Goal: Task Accomplishment & Management: Use online tool/utility

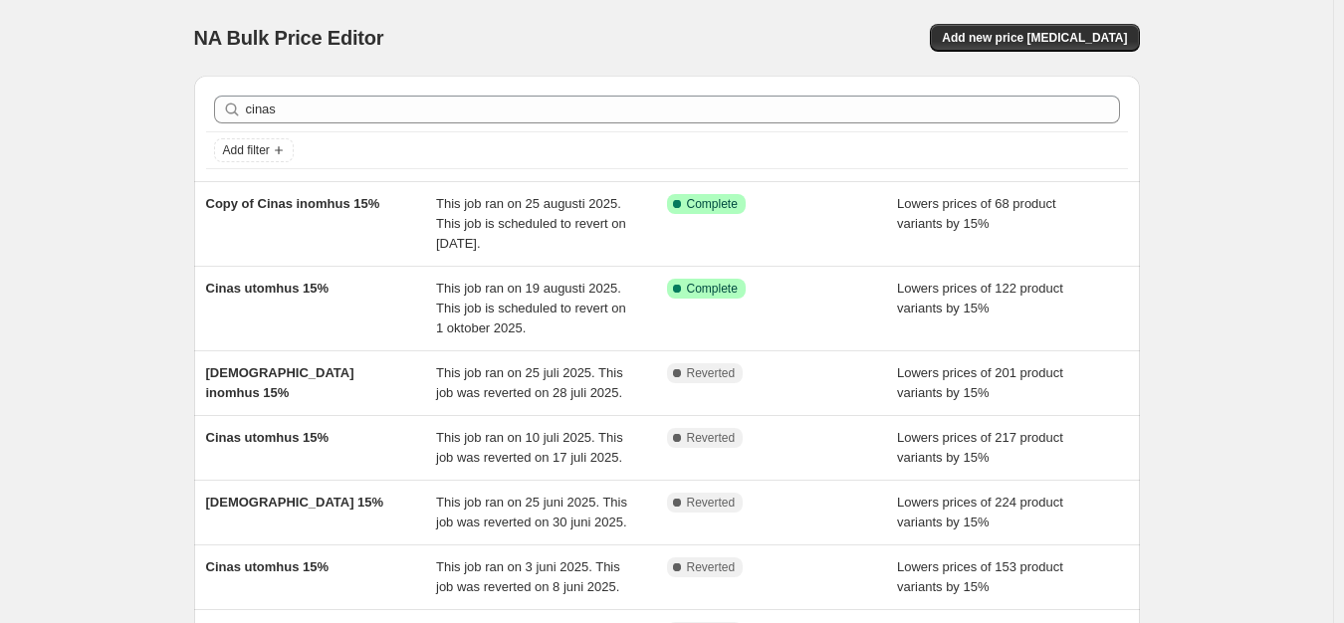
click at [1304, 195] on div "NA Bulk Price Editor. This page is ready NA Bulk Price Editor Add new price [ME…" at bounding box center [666, 500] width 1333 height 1001
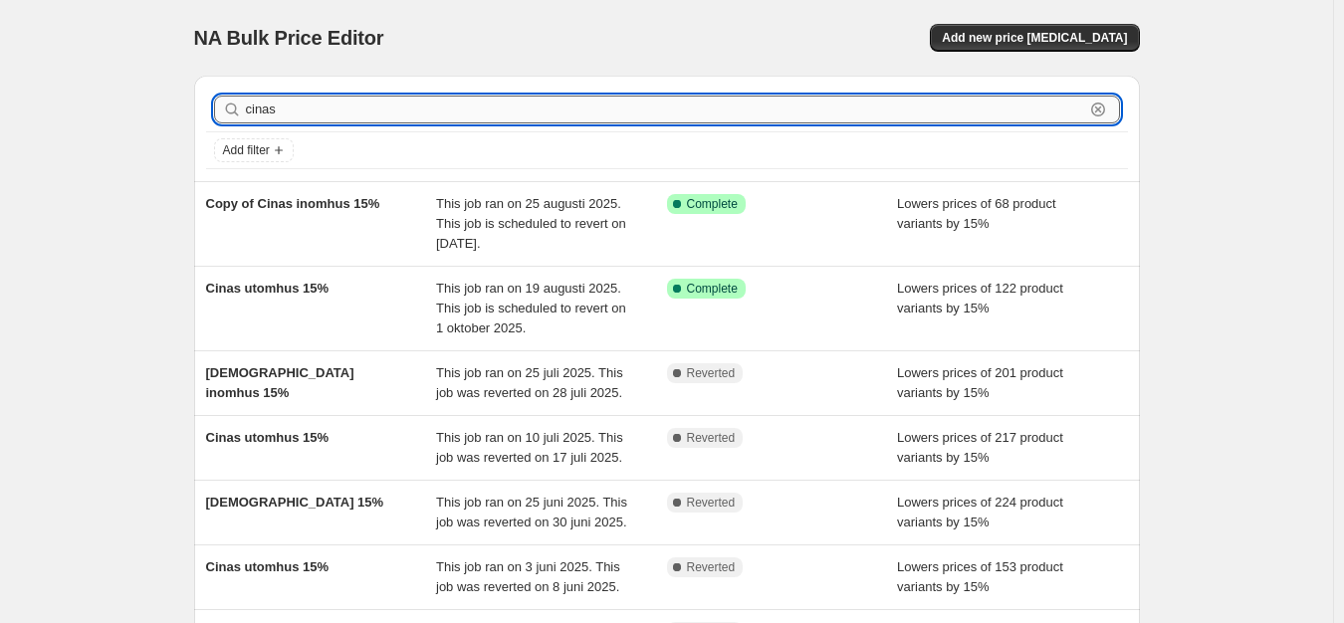
click at [371, 103] on input "cinas" at bounding box center [665, 110] width 838 height 28
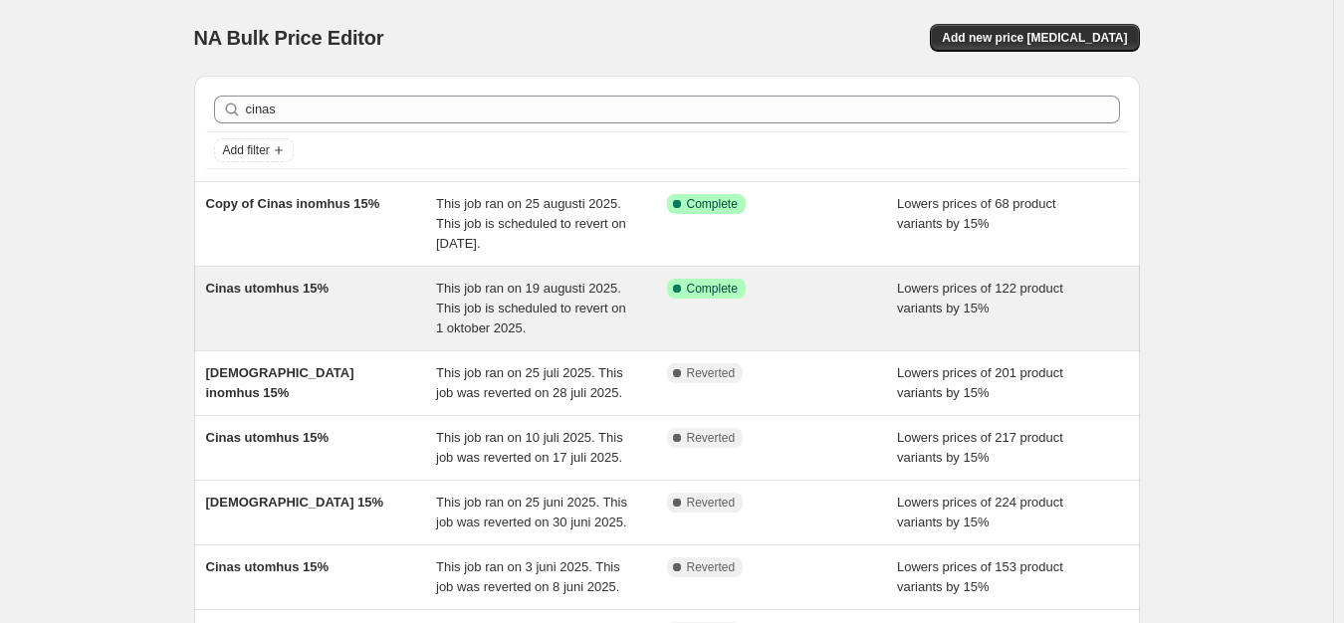
click at [311, 304] on div "Cinas utomhus 15%" at bounding box center [321, 309] width 231 height 60
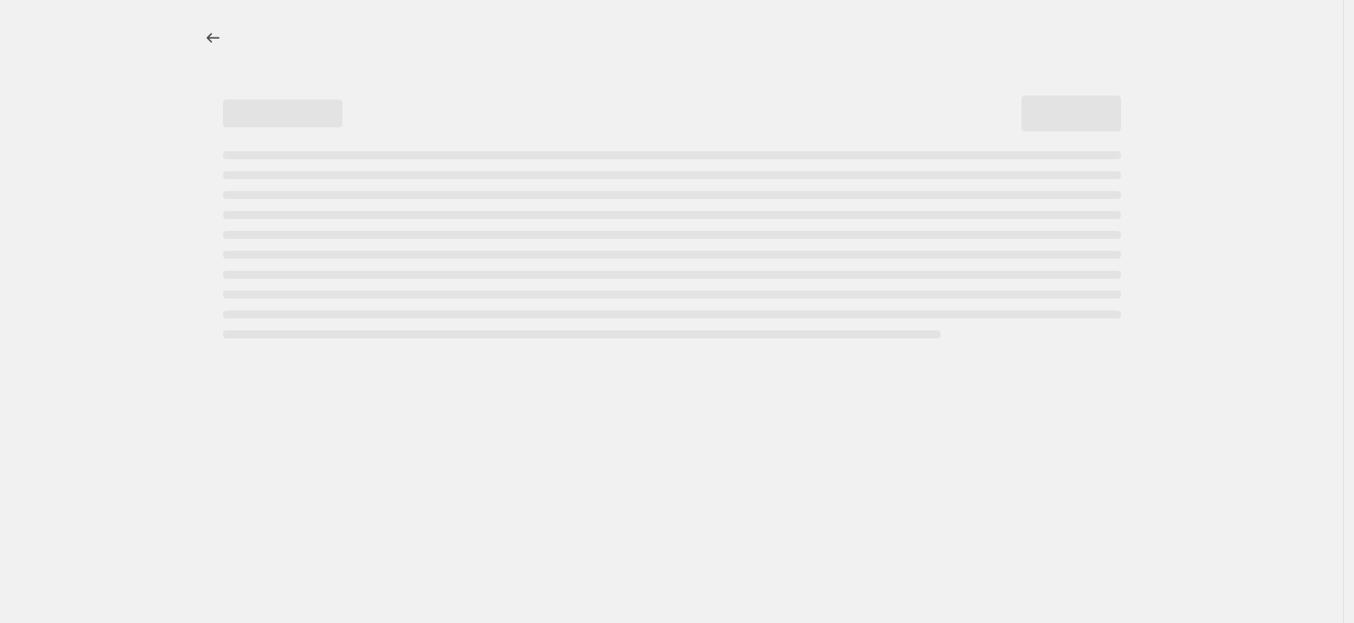
select select "percentage"
select select "product_status"
select select "vendor"
select select "tag"
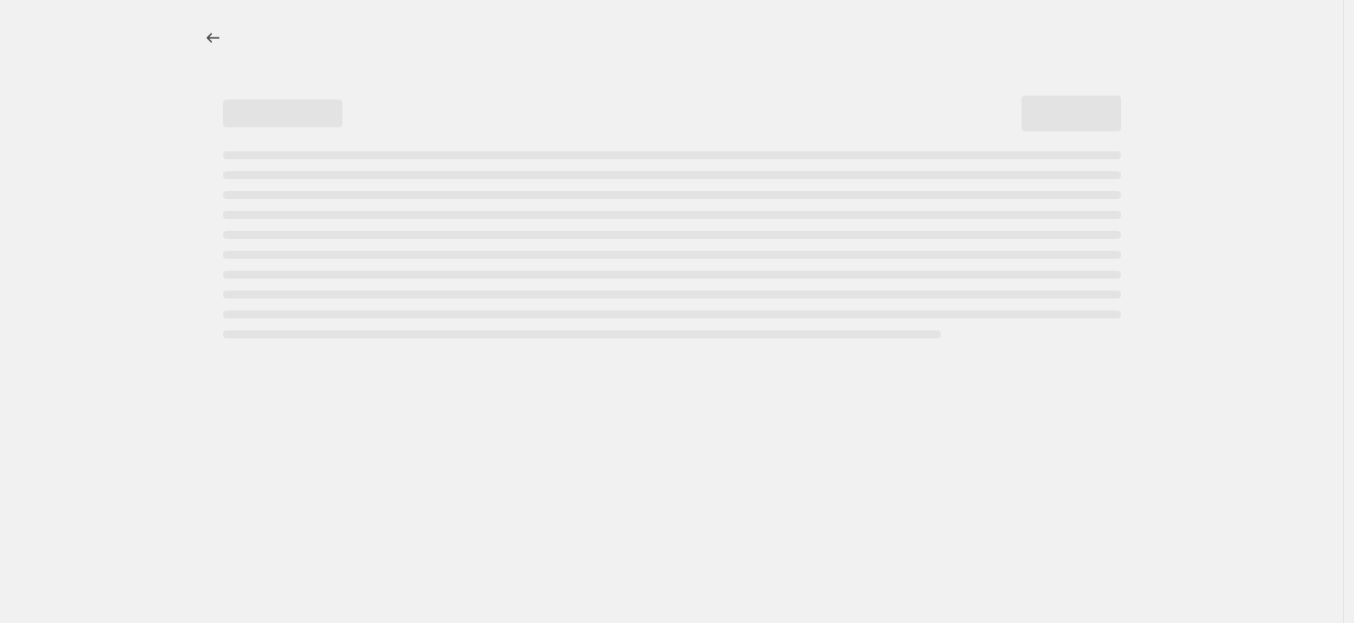
select select "not_equal"
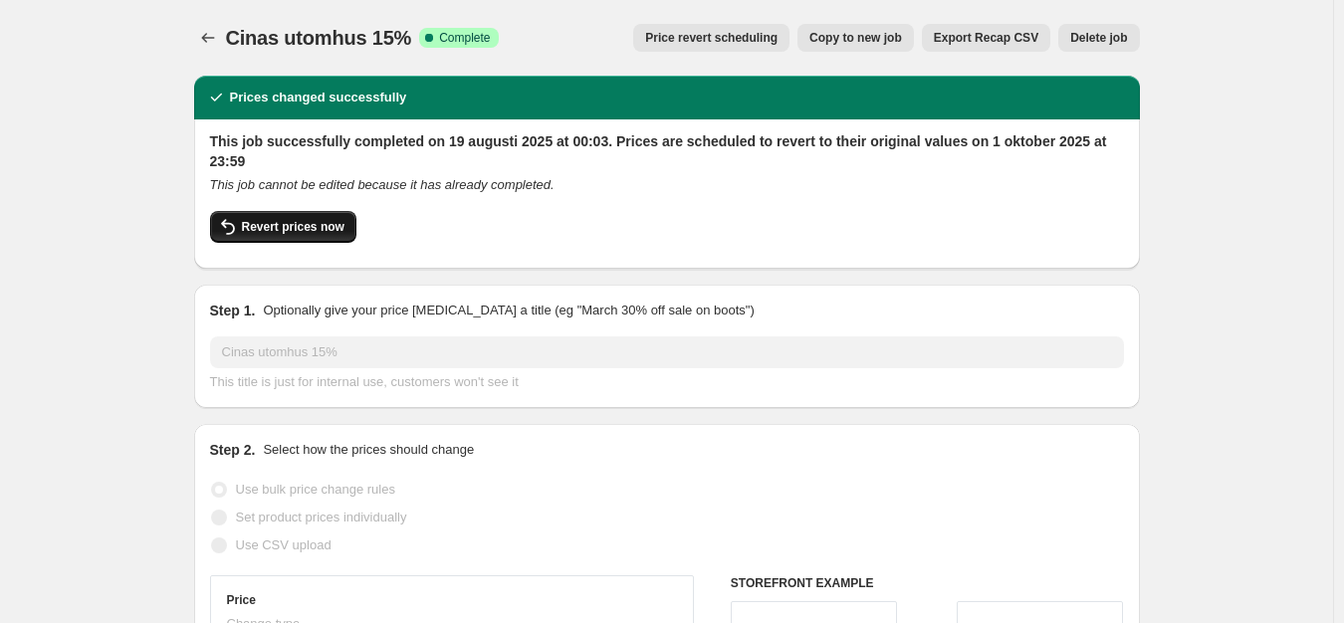
click at [314, 220] on span "Revert prices now" at bounding box center [293, 227] width 103 height 16
checkbox input "false"
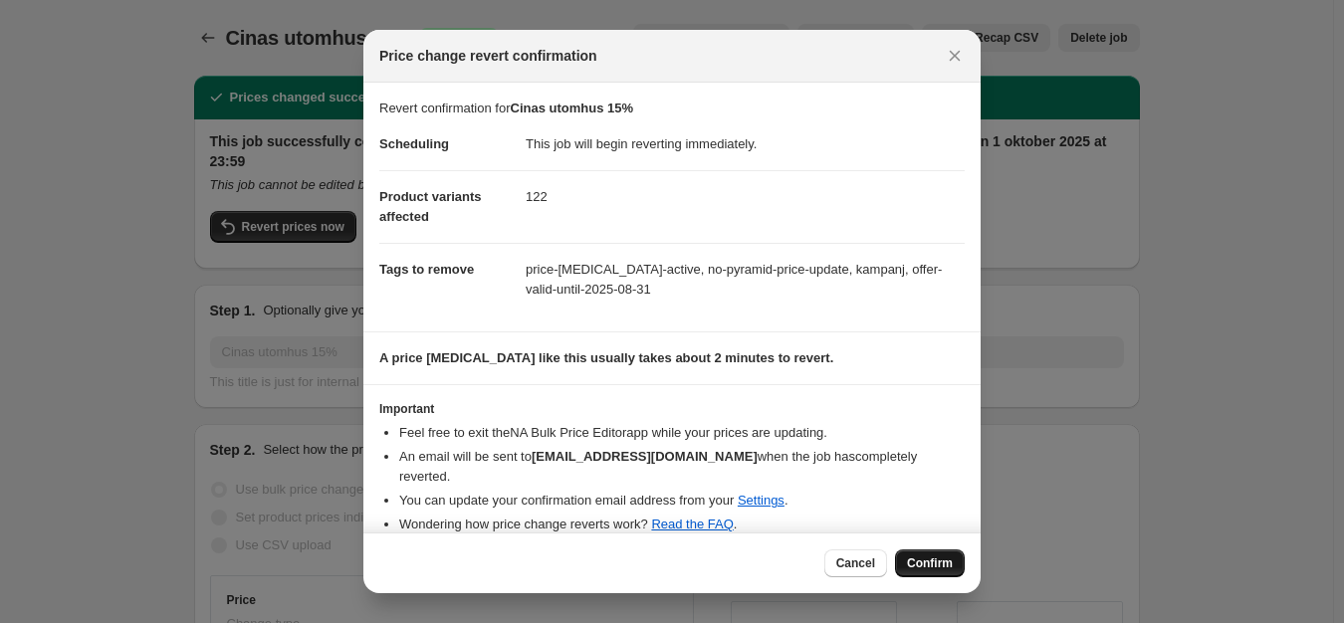
click at [924, 560] on span "Confirm" at bounding box center [930, 564] width 46 height 16
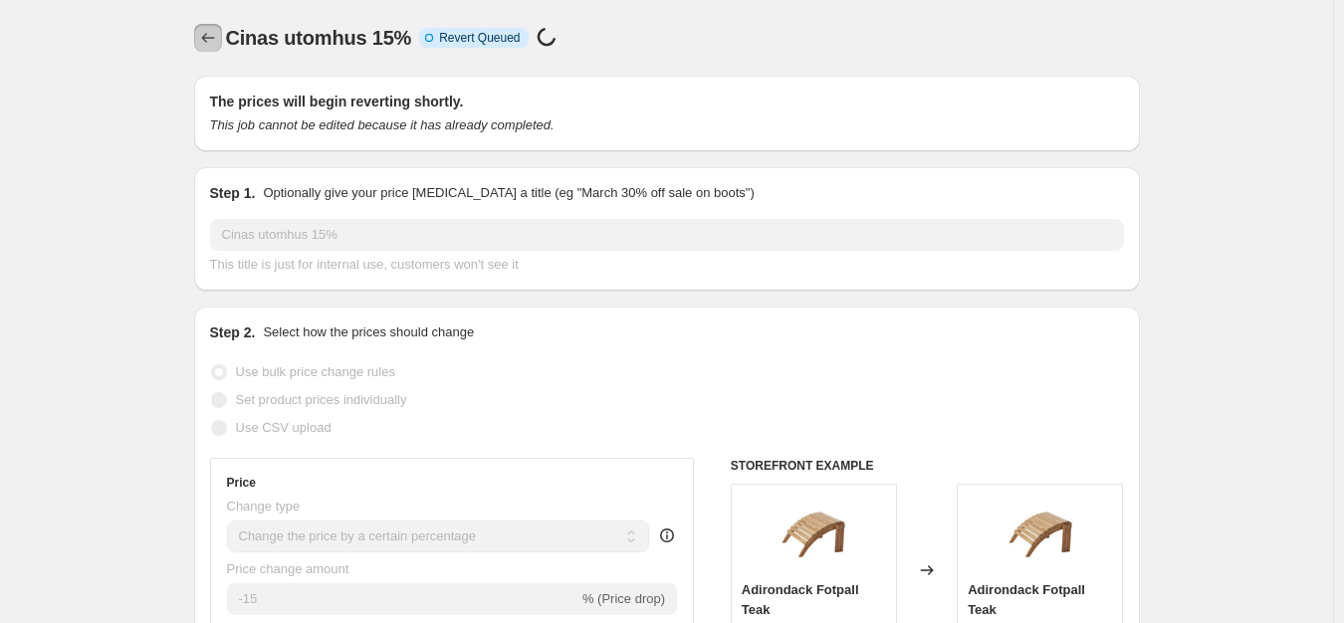
click at [222, 31] on button "Price change jobs" at bounding box center [208, 38] width 28 height 28
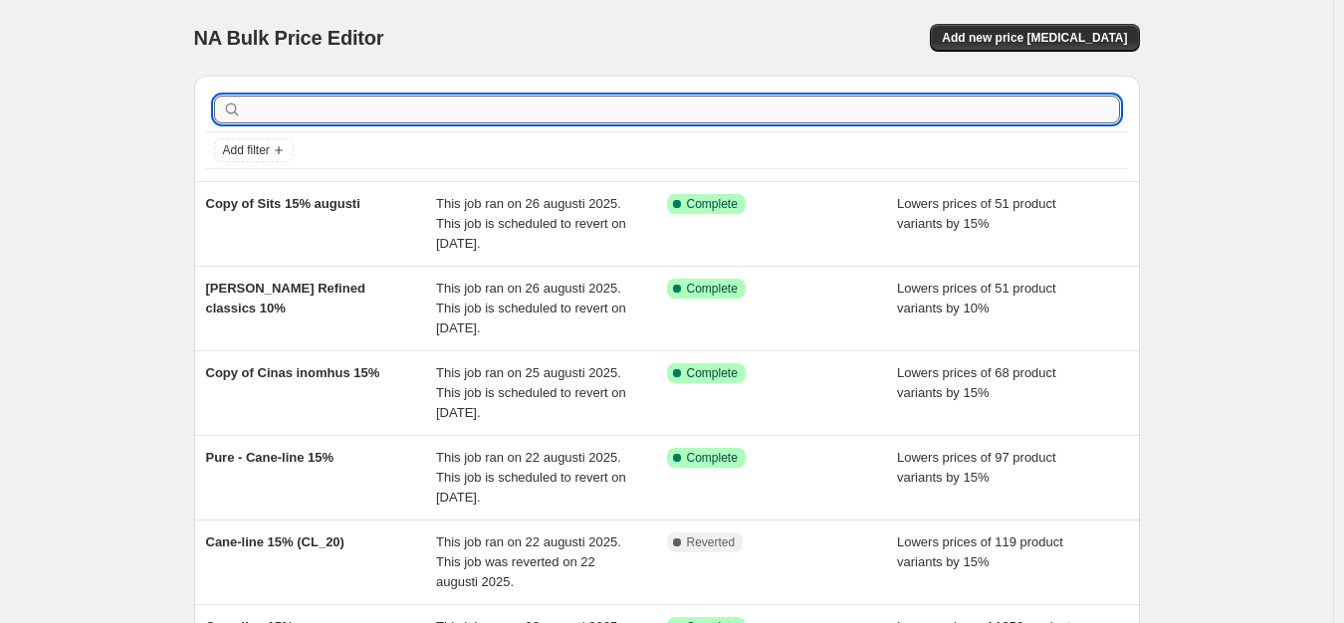
click at [412, 111] on input "text" at bounding box center [683, 110] width 874 height 28
type input "cinas"
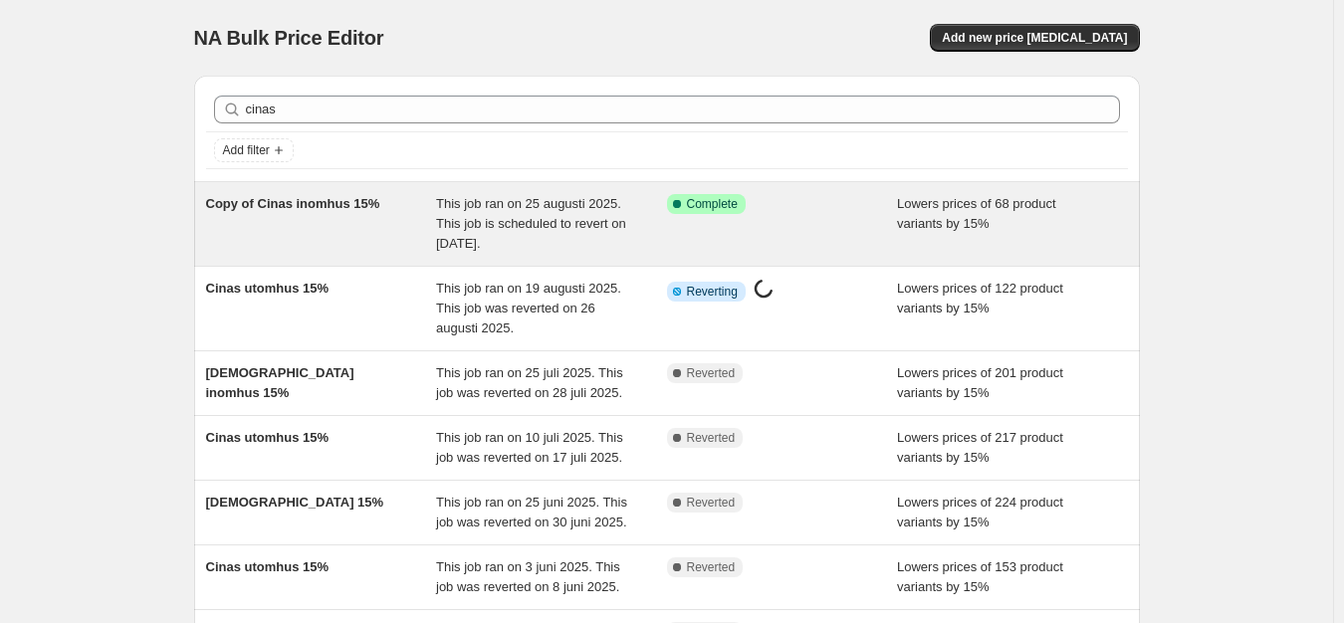
click at [412, 202] on div "Copy of Cinas inomhus 15%" at bounding box center [321, 224] width 231 height 60
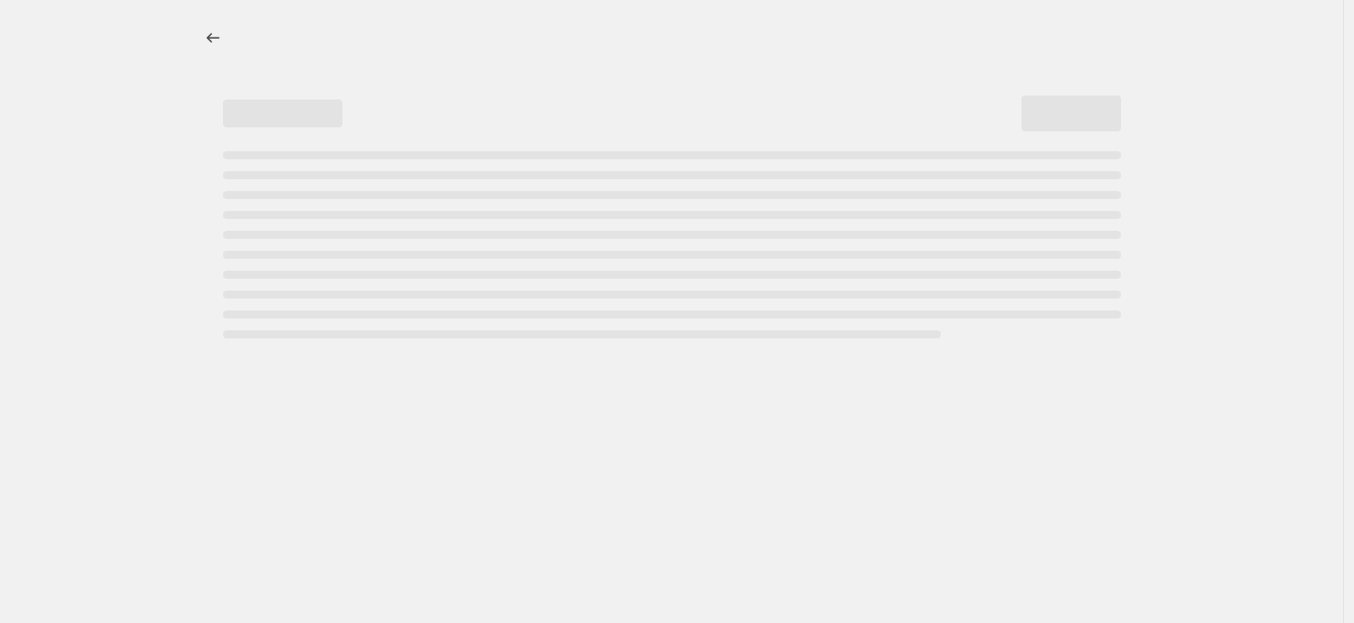
select select "percentage"
select select "product_status"
select select "vendor"
select select "tag"
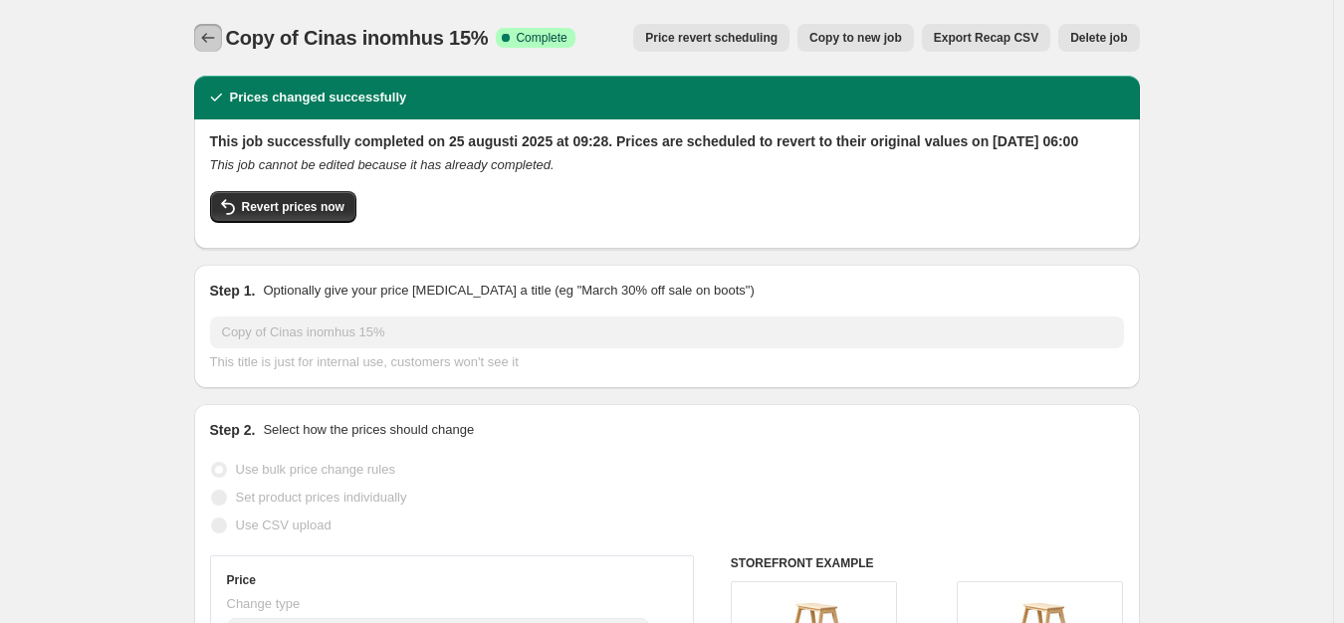
click at [218, 41] on icon "Price change jobs" at bounding box center [208, 38] width 20 height 20
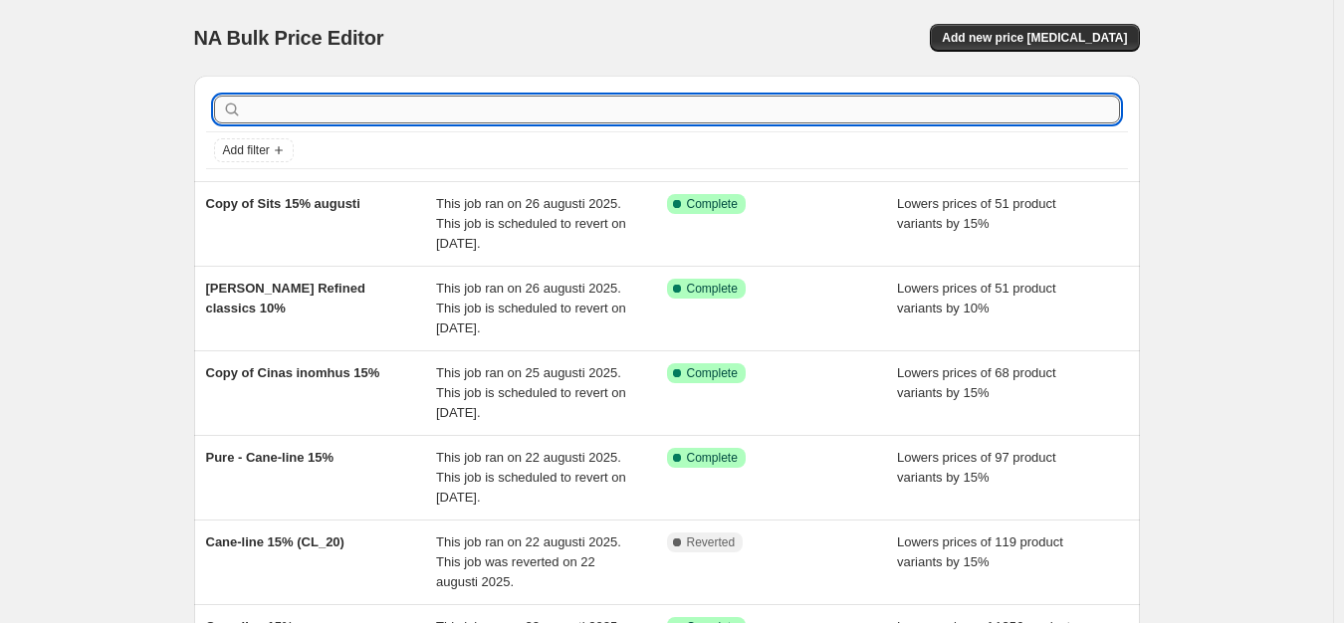
click at [598, 118] on input "text" at bounding box center [683, 110] width 874 height 28
type input "cinas"
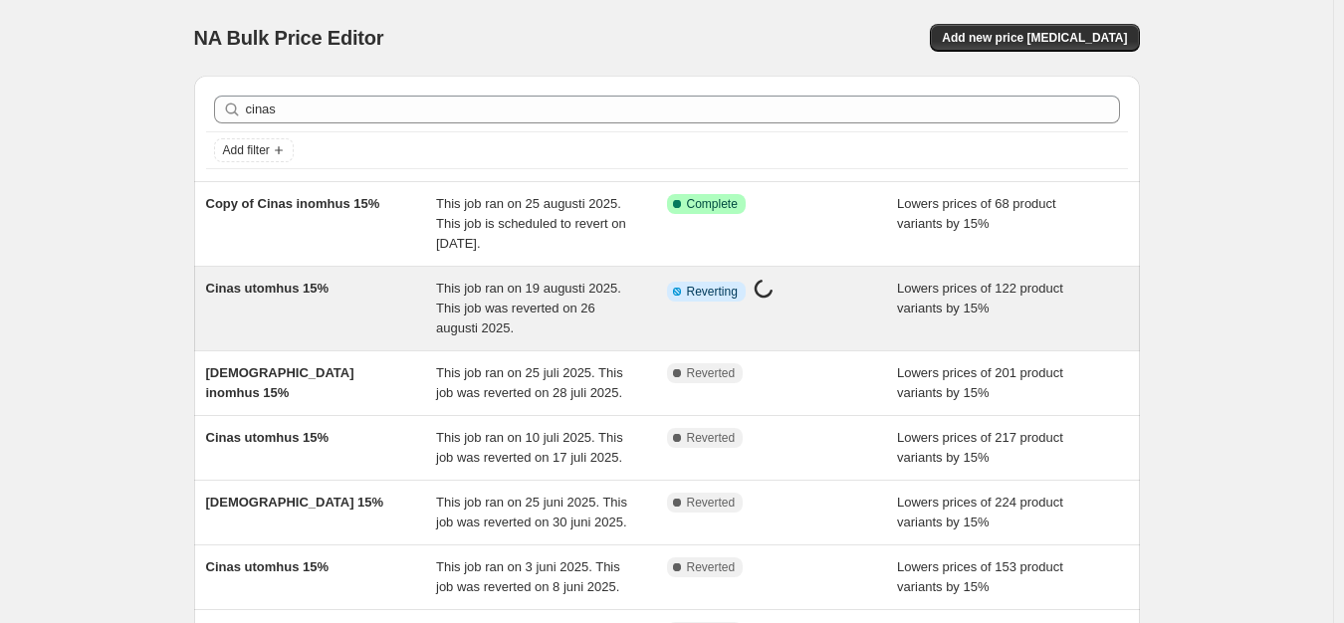
click at [586, 311] on span "This job ran on 19 augusti 2025. This job was reverted on 26 augusti 2025." at bounding box center [528, 308] width 185 height 55
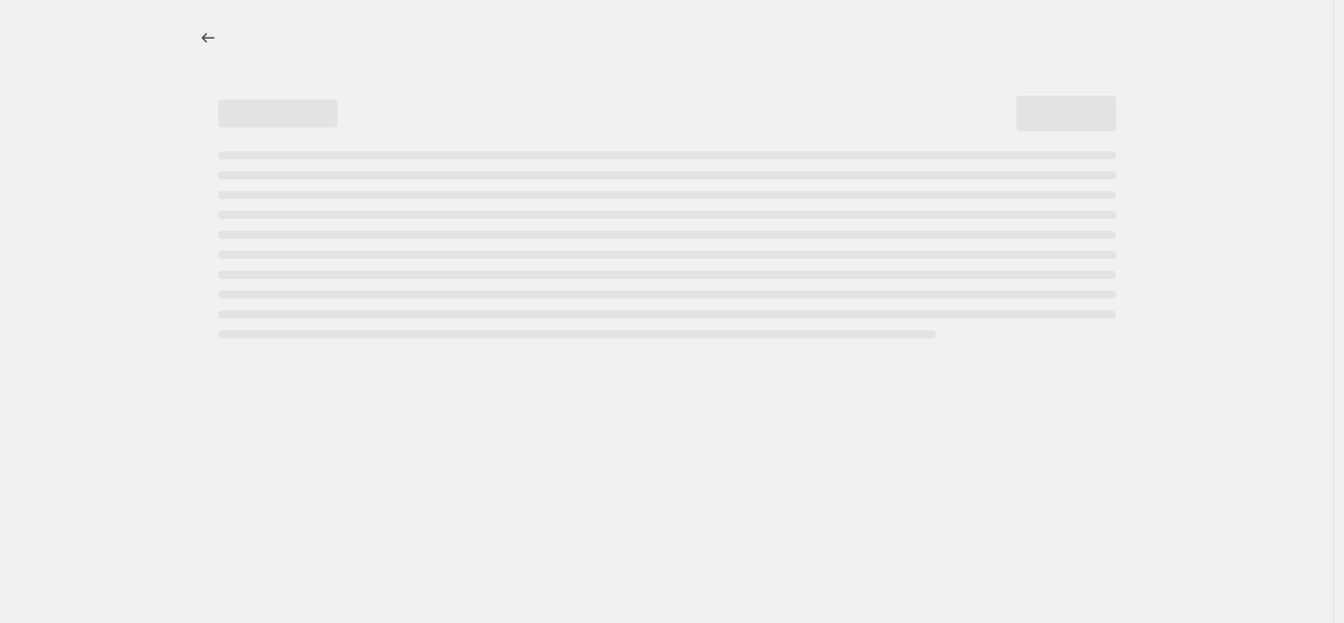
select select "percentage"
select select "product_status"
select select "vendor"
select select "tag"
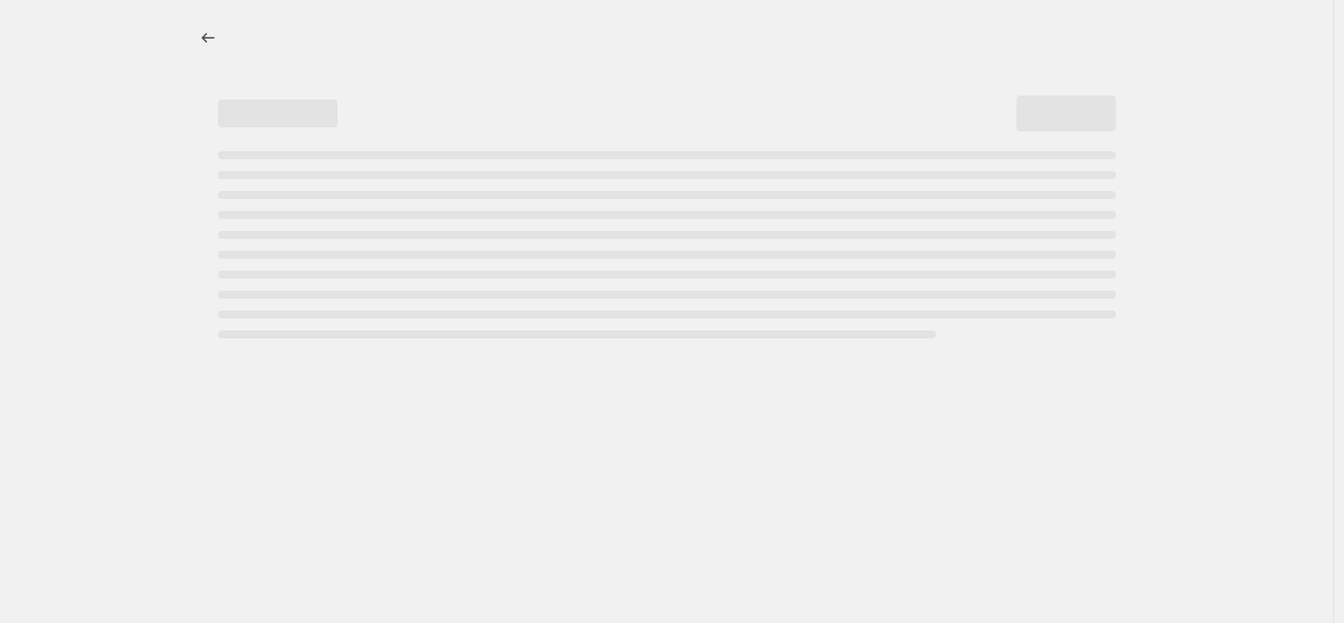
select select "not_equal"
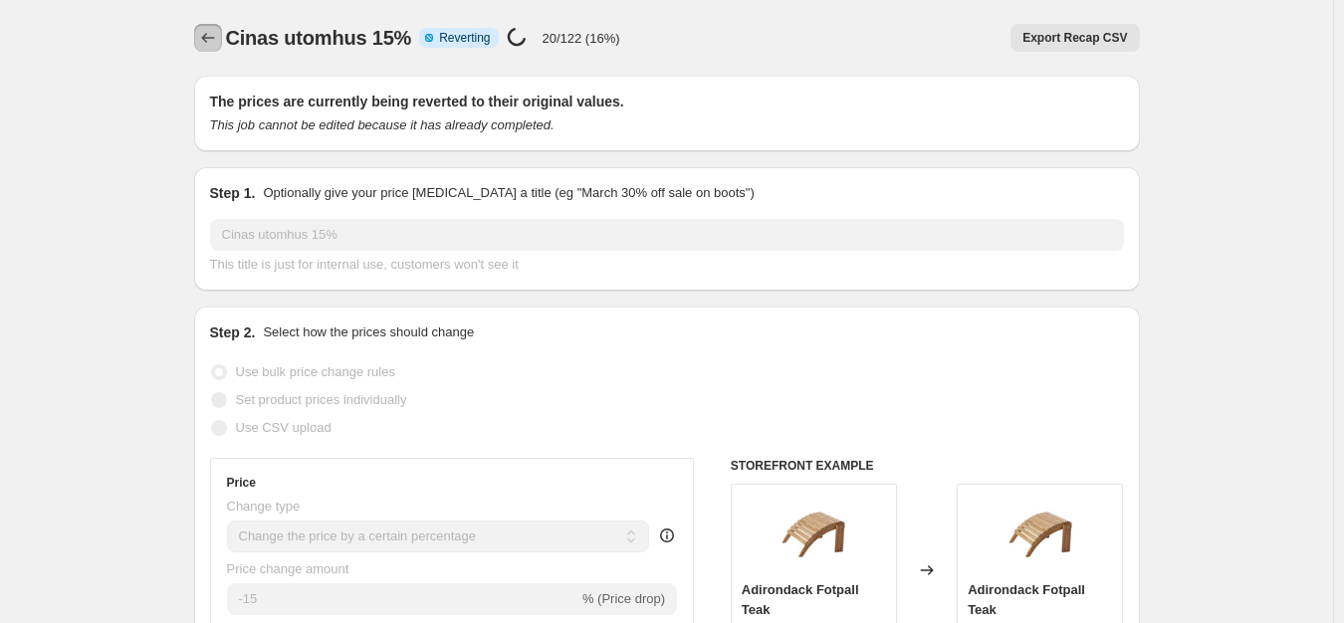
click at [212, 38] on icon "Price change jobs" at bounding box center [208, 38] width 20 height 20
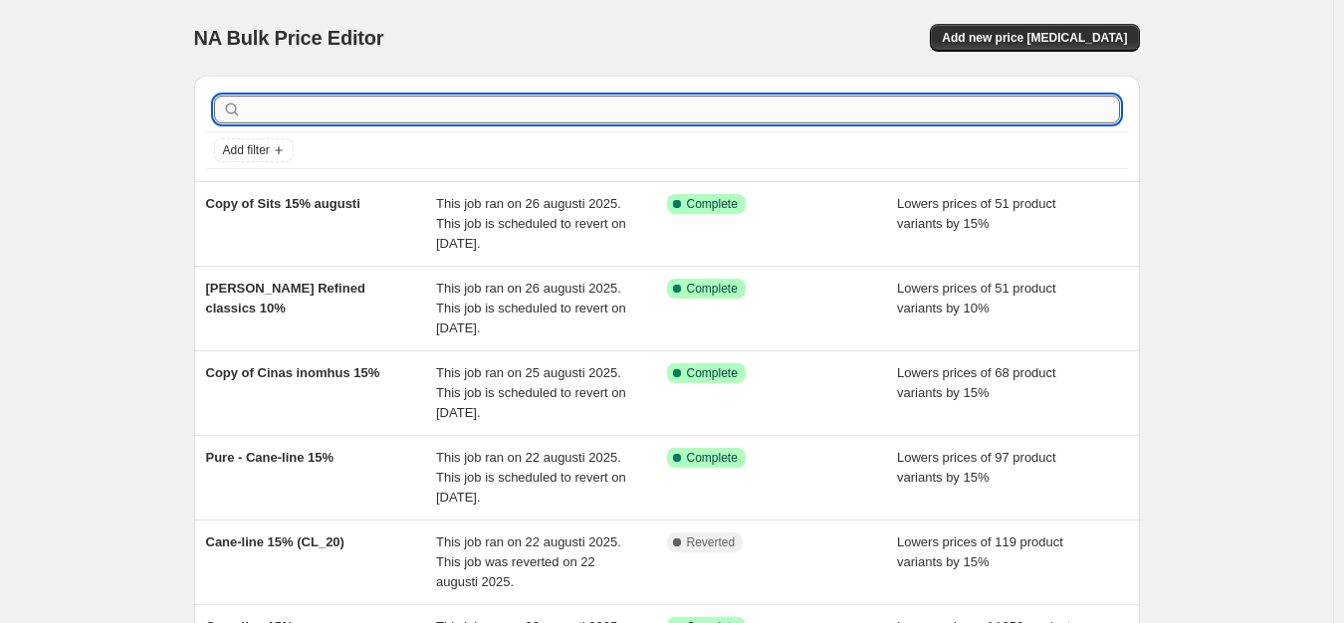
click at [483, 107] on input "text" at bounding box center [683, 110] width 874 height 28
type input "cinas"
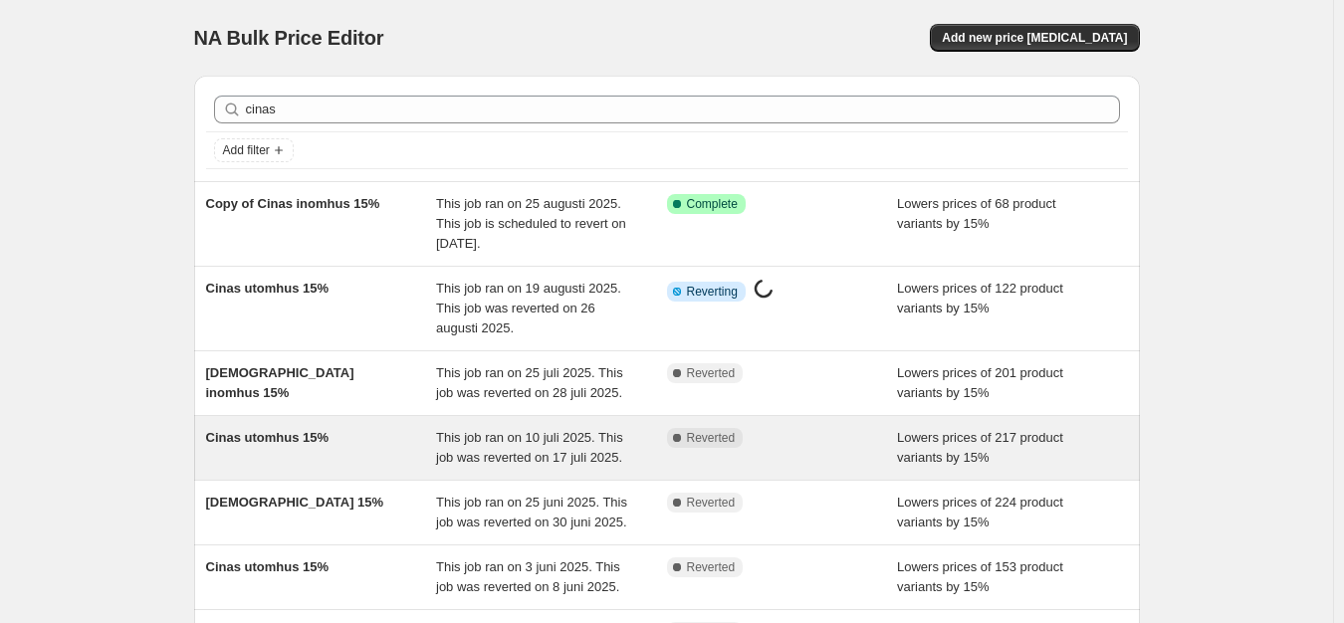
click at [396, 440] on div "Cinas utomhus 15%" at bounding box center [321, 448] width 231 height 40
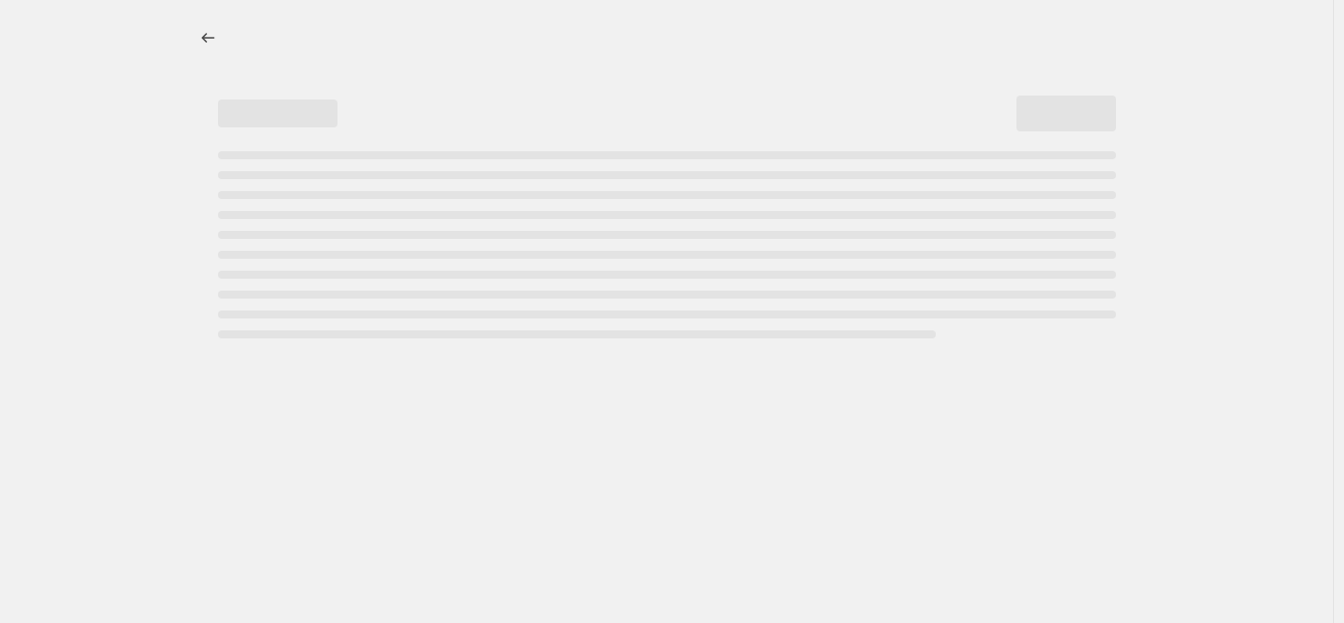
select select "percentage"
select select "product_status"
select select "vendor"
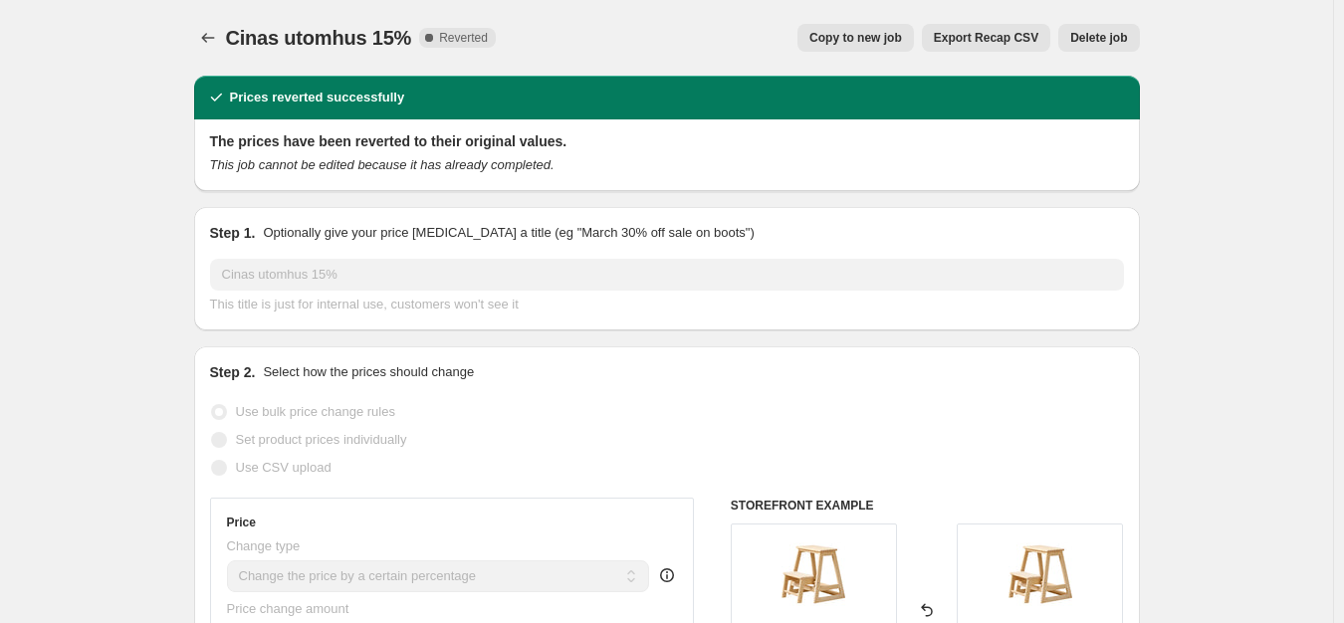
click at [869, 31] on span "Copy to new job" at bounding box center [855, 38] width 93 height 16
select select "percentage"
select select "product_status"
select select "vendor"
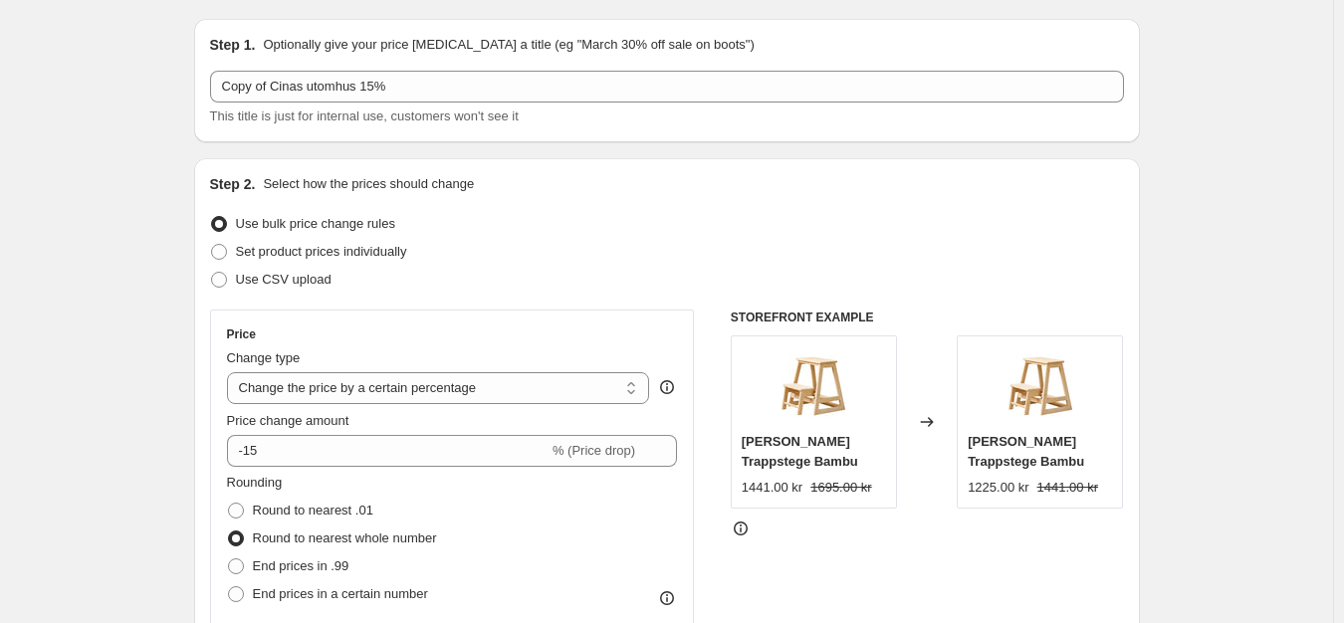
scroll to position [63, 0]
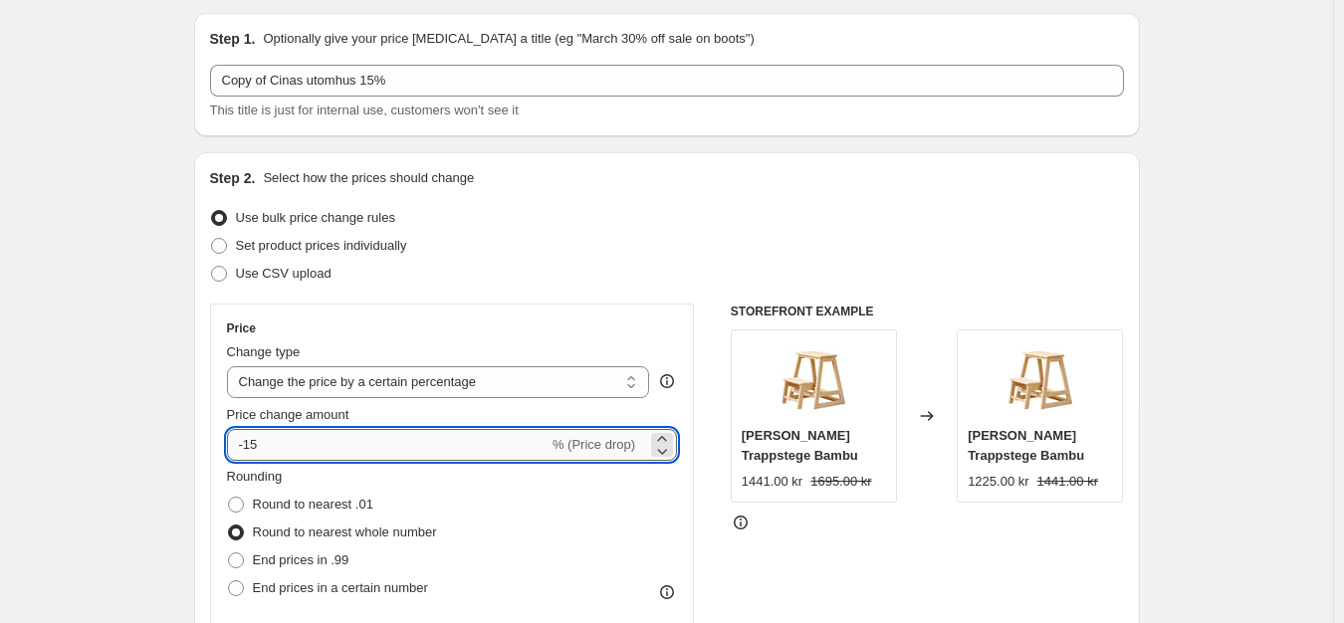
click at [308, 439] on input "-15" at bounding box center [388, 445] width 322 height 32
type input "-1"
type input "-20"
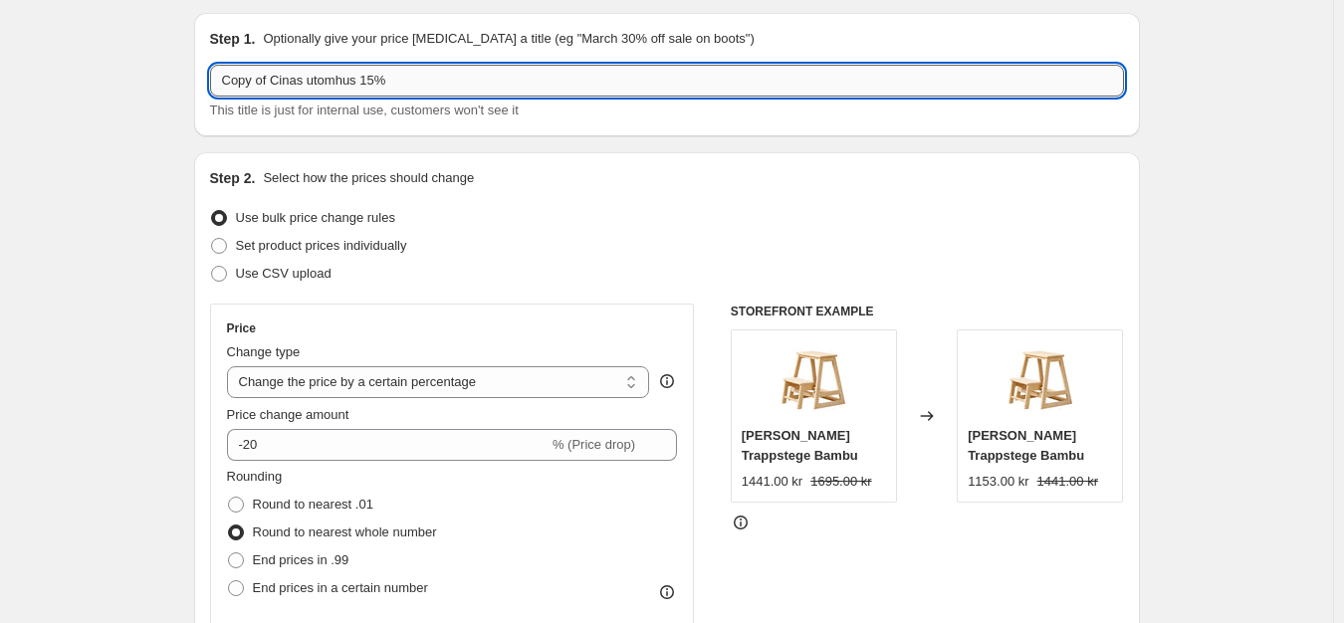
click at [379, 78] on input "Copy of Cinas utomhus 15%" at bounding box center [667, 81] width 914 height 32
drag, startPoint x: 276, startPoint y: 76, endPoint x: 149, endPoint y: 82, distance: 126.6
type input "Cinas utomhus 20%"
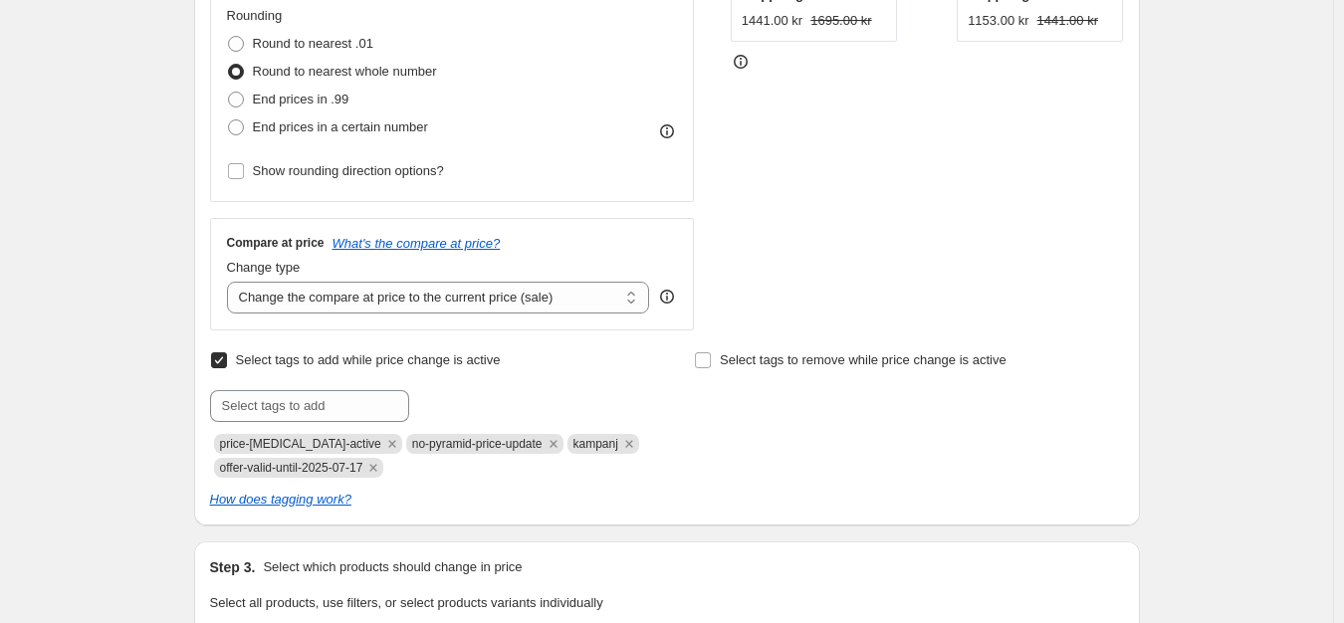
scroll to position [590, 0]
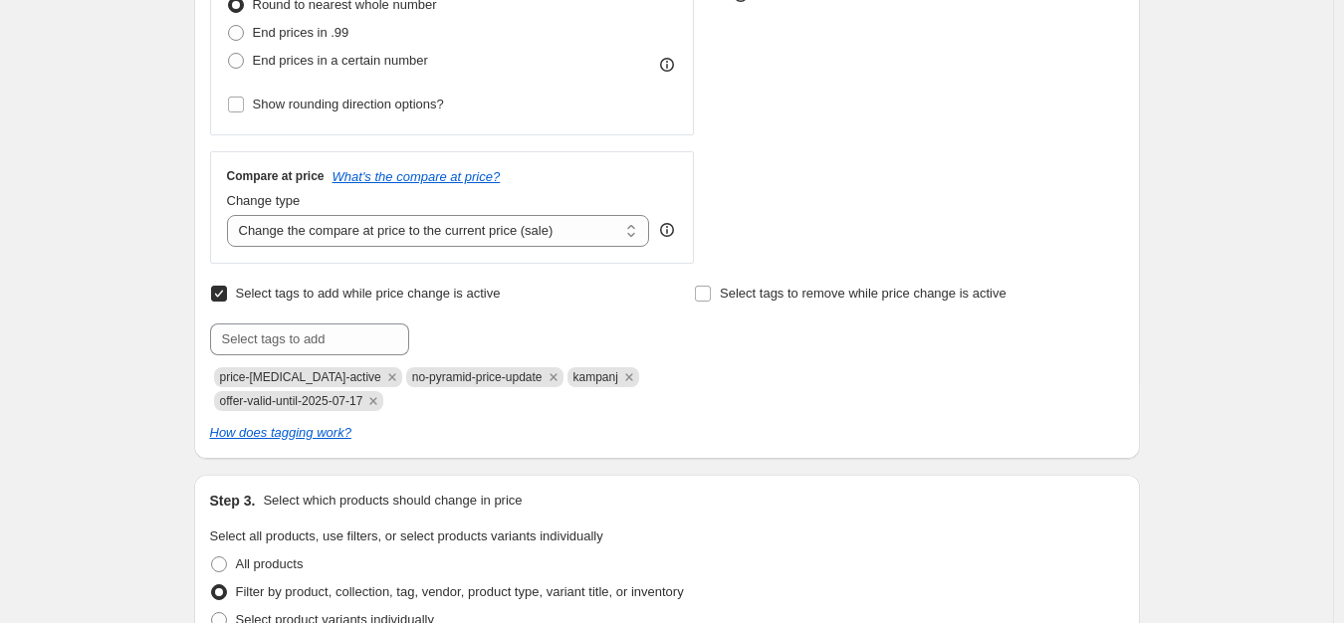
click at [355, 405] on span "offer-valid-until-2025-07-17" at bounding box center [291, 401] width 143 height 14
copy span "offer-valid-until-2025-07-17"
click at [356, 349] on input "text" at bounding box center [309, 340] width 199 height 32
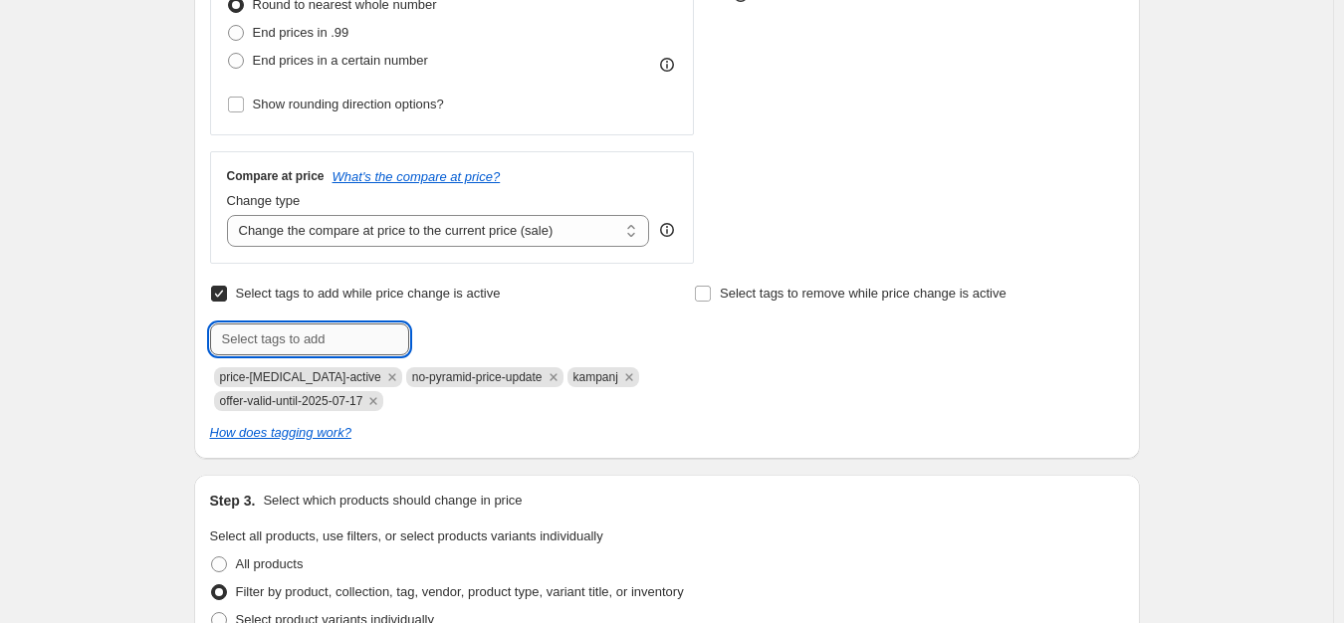
paste input "offer-valid-until-2025-07-17"
type input "offer-valid-until-2025-10-01"
click at [468, 344] on span "offer-valid-..." at bounding box center [488, 338] width 72 height 14
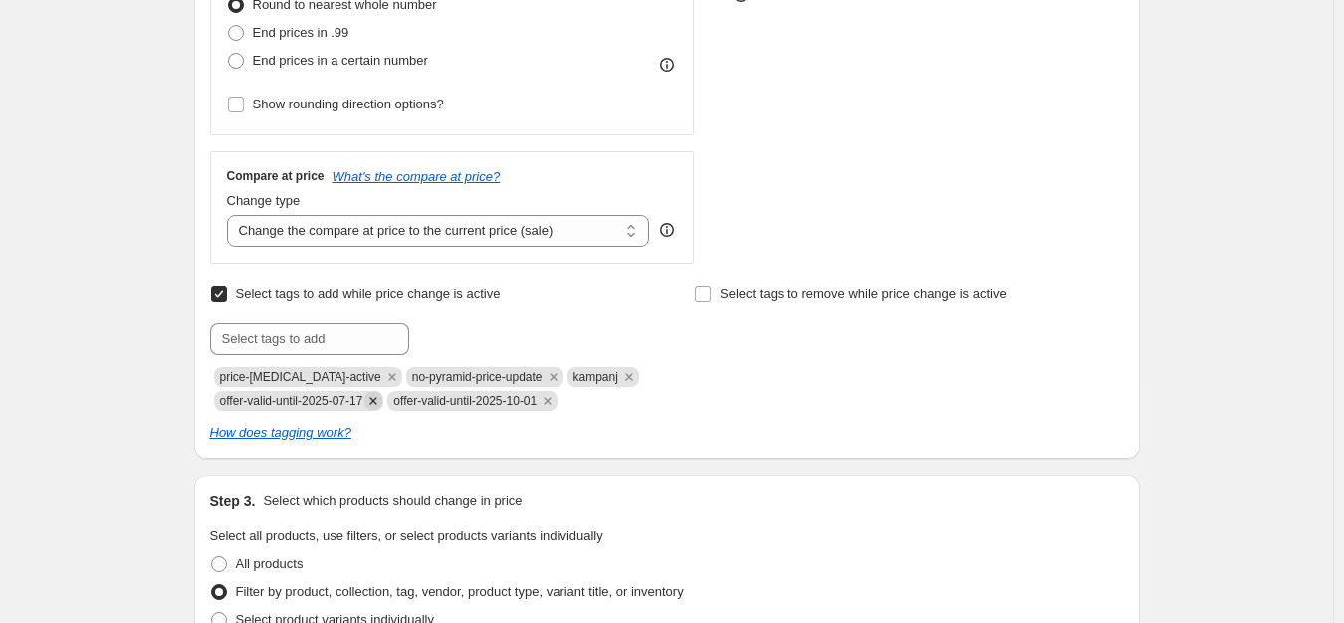
click at [382, 409] on icon "Remove offer-valid-until-2025-07-17" at bounding box center [373, 401] width 18 height 18
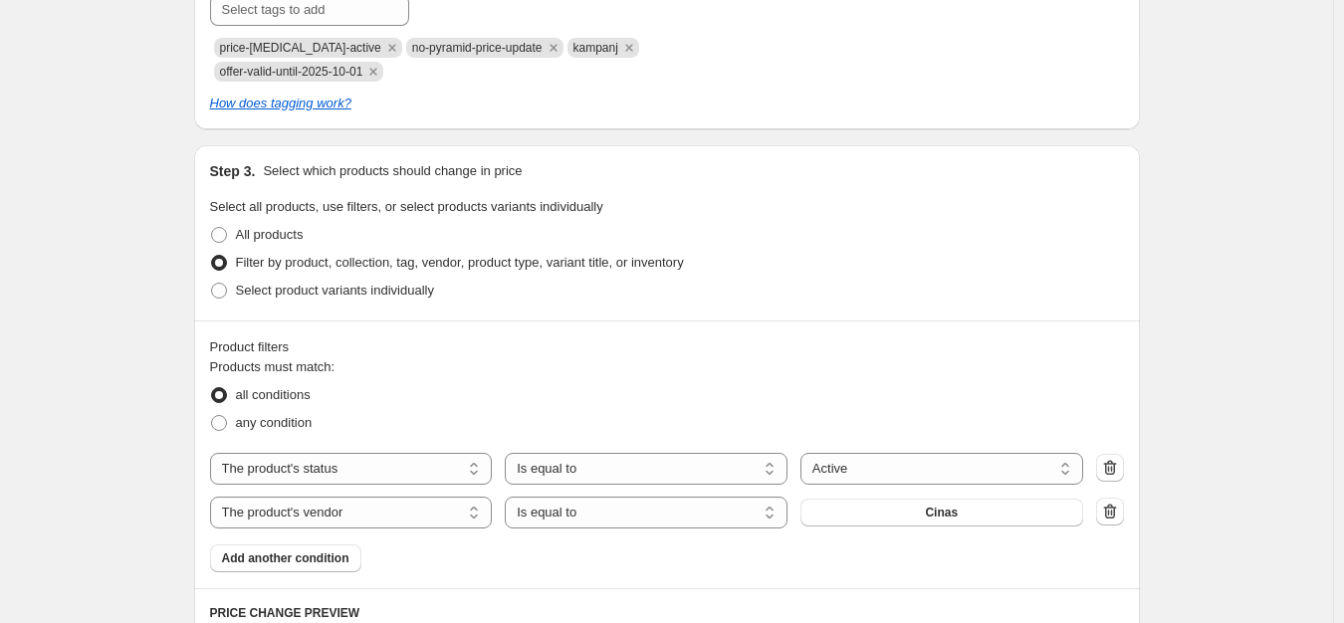
scroll to position [1075, 0]
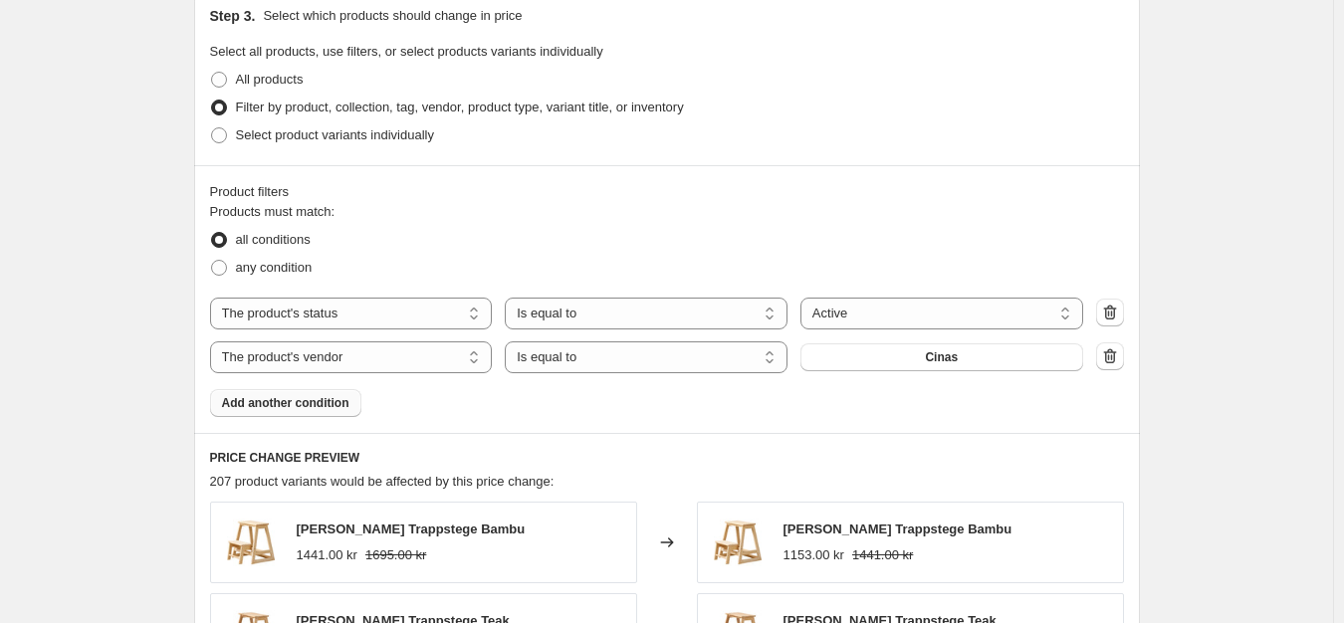
click at [300, 405] on span "Add another condition" at bounding box center [285, 403] width 127 height 16
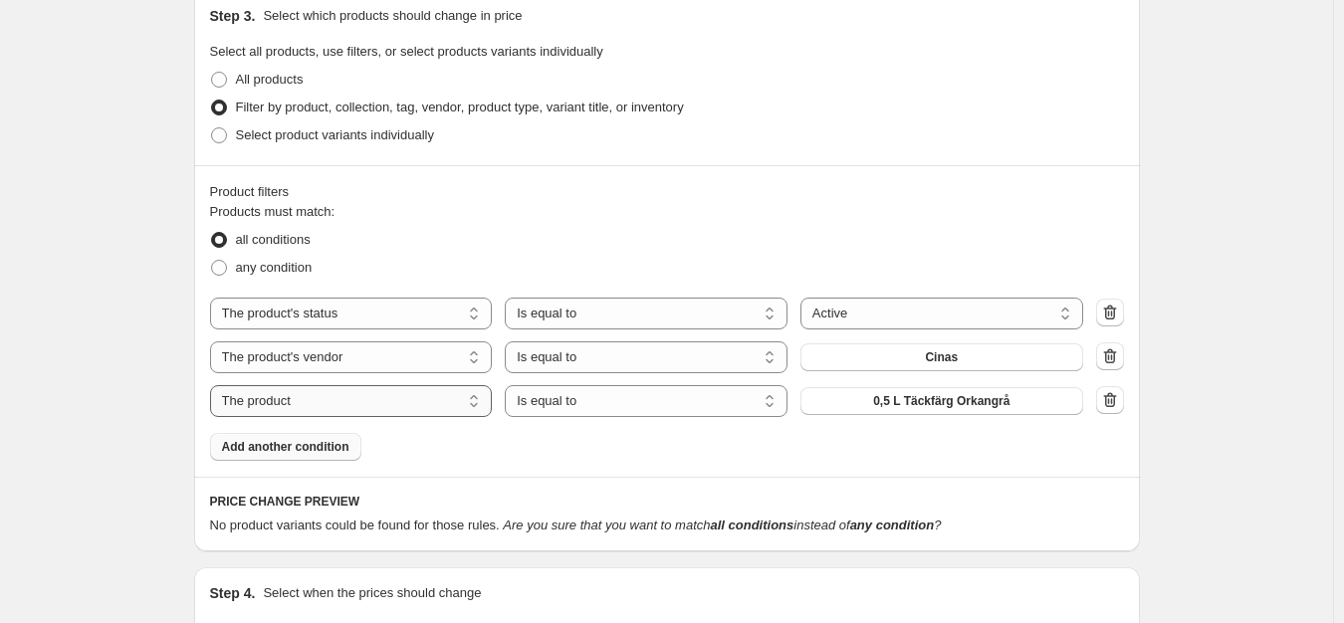
click at [425, 410] on select "The product The product's collection The product's tag The product's vendor The…" at bounding box center [351, 401] width 283 height 32
select select "tag"
click at [959, 404] on button "0" at bounding box center [941, 401] width 283 height 28
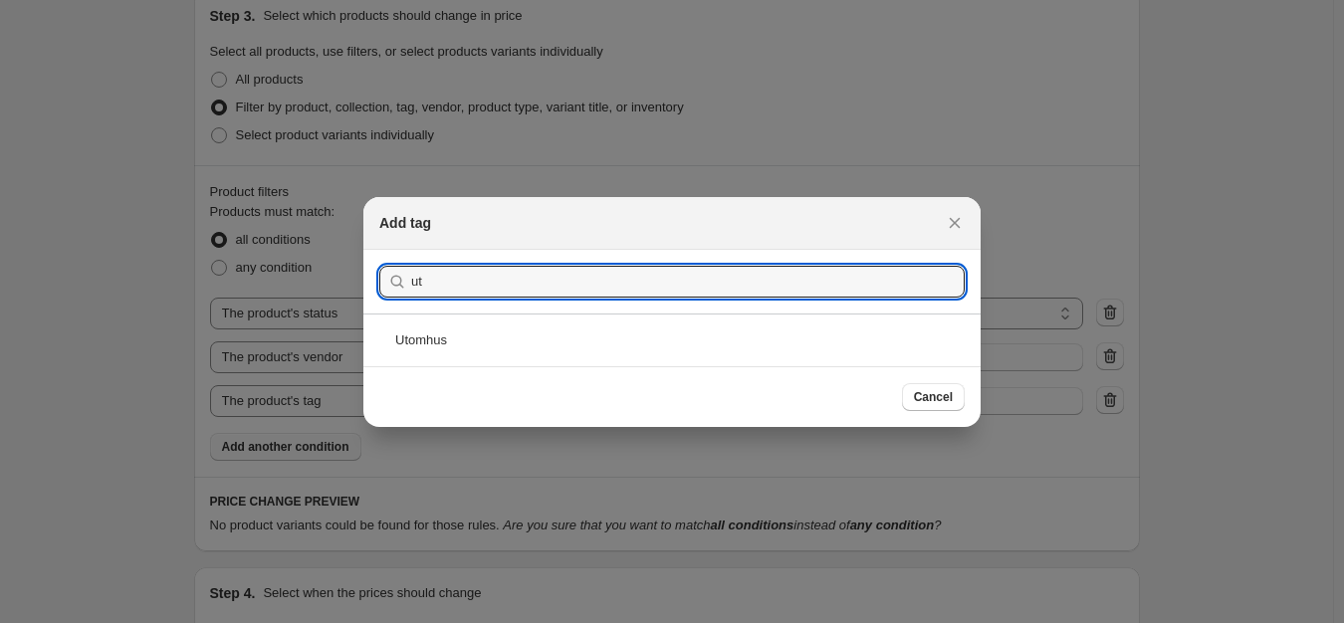
type input "u"
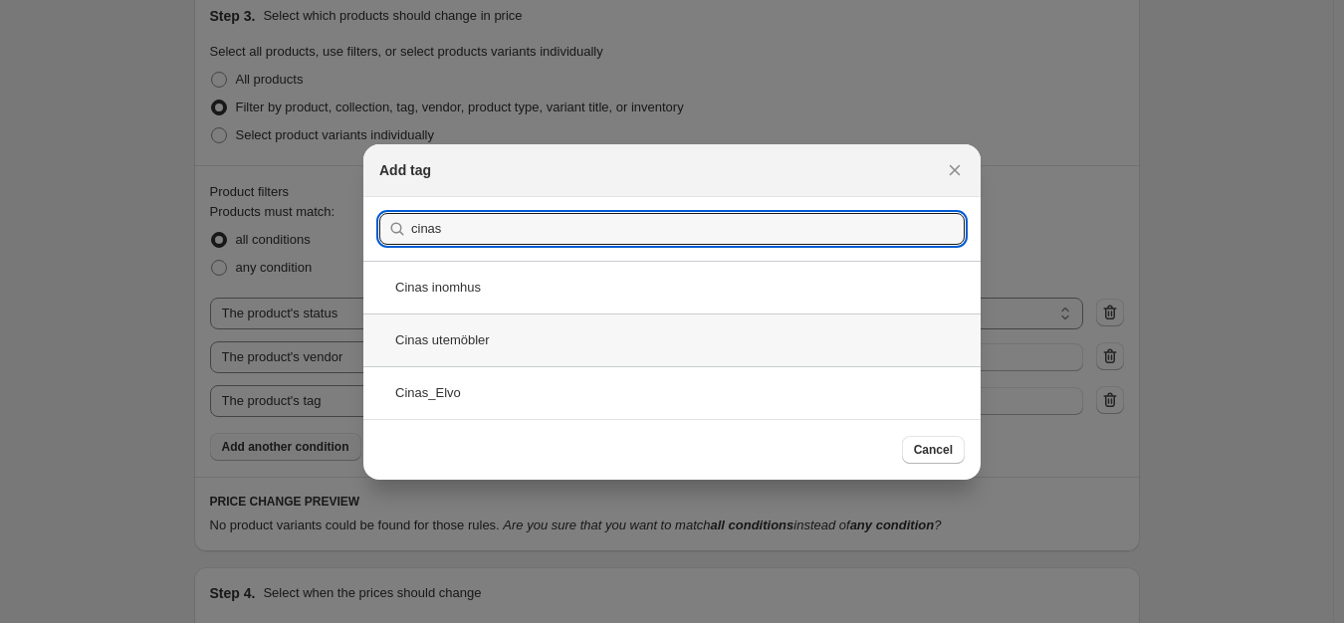
type input "cinas"
click at [485, 325] on div "Cinas utemöbler" at bounding box center [671, 340] width 617 height 53
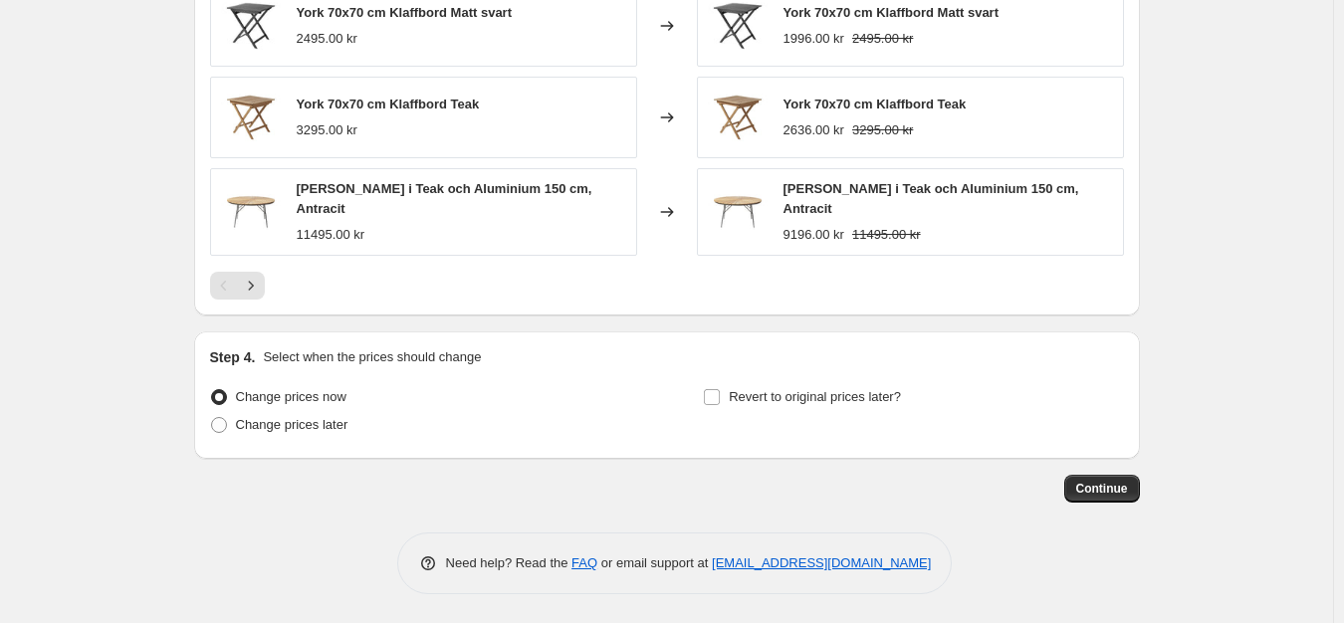
scroll to position [1821, 0]
click at [771, 395] on span "Revert to original prices later?" at bounding box center [815, 395] width 172 height 15
click at [720, 395] on input "Revert to original prices later?" at bounding box center [712, 396] width 16 height 16
checkbox input "true"
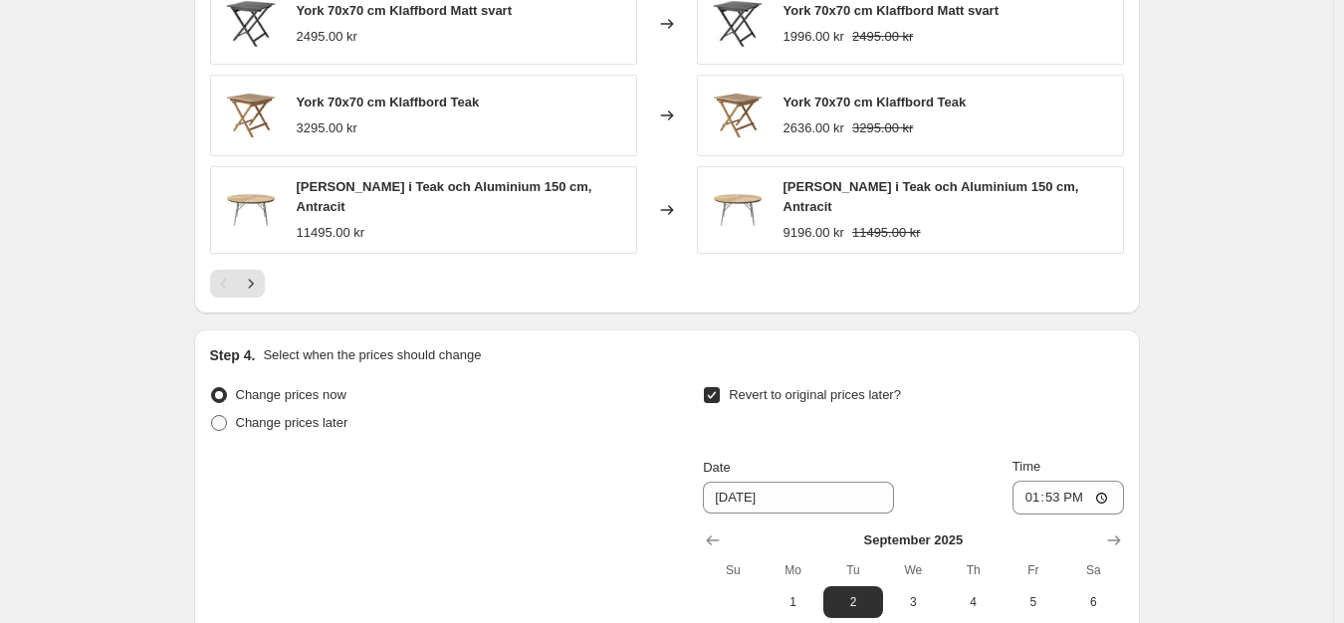
click at [279, 419] on span "Change prices later" at bounding box center [292, 422] width 113 height 15
click at [212, 416] on input "Change prices later" at bounding box center [211, 415] width 1 height 1
radio input "true"
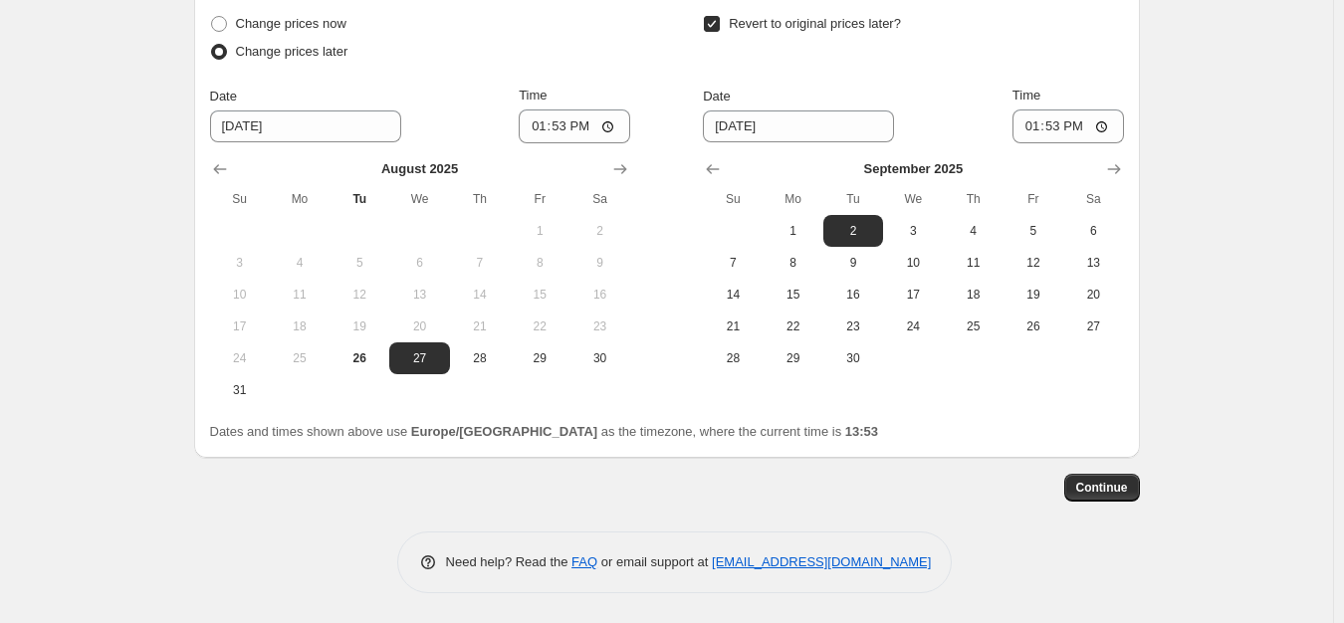
scroll to position [2150, 0]
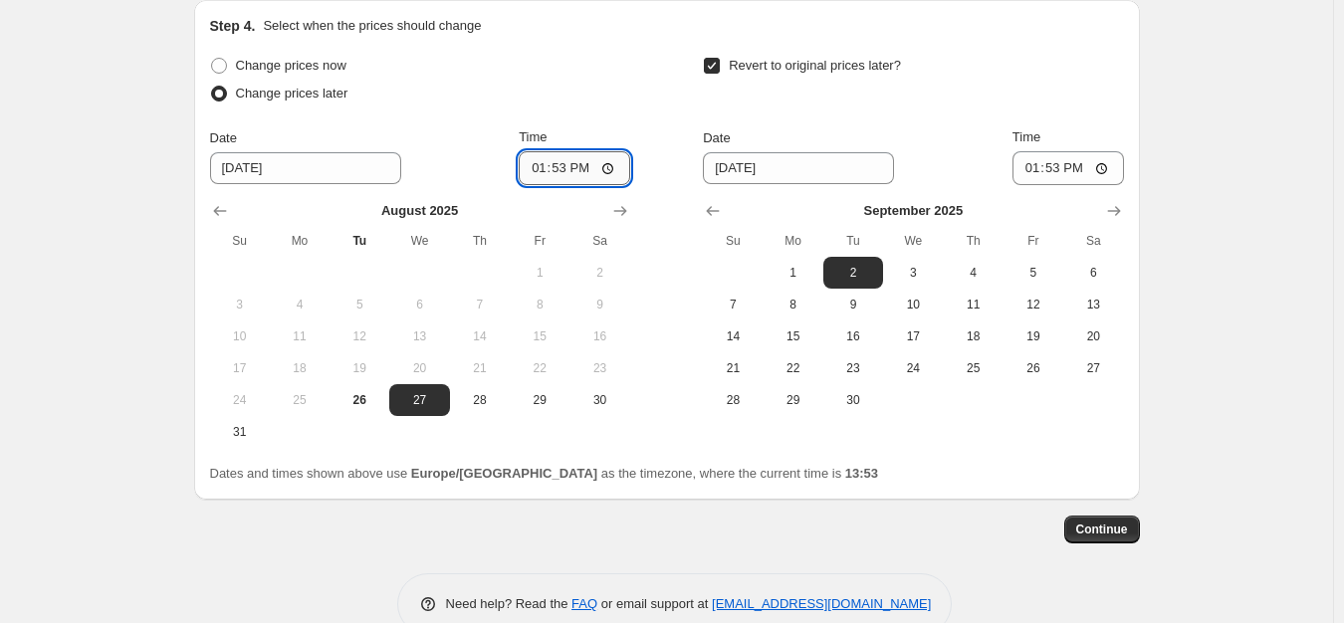
click at [569, 172] on input "13:53" at bounding box center [575, 168] width 112 height 34
type input "14:00"
click at [368, 394] on span "26" at bounding box center [360, 400] width 44 height 16
type input "[DATE]"
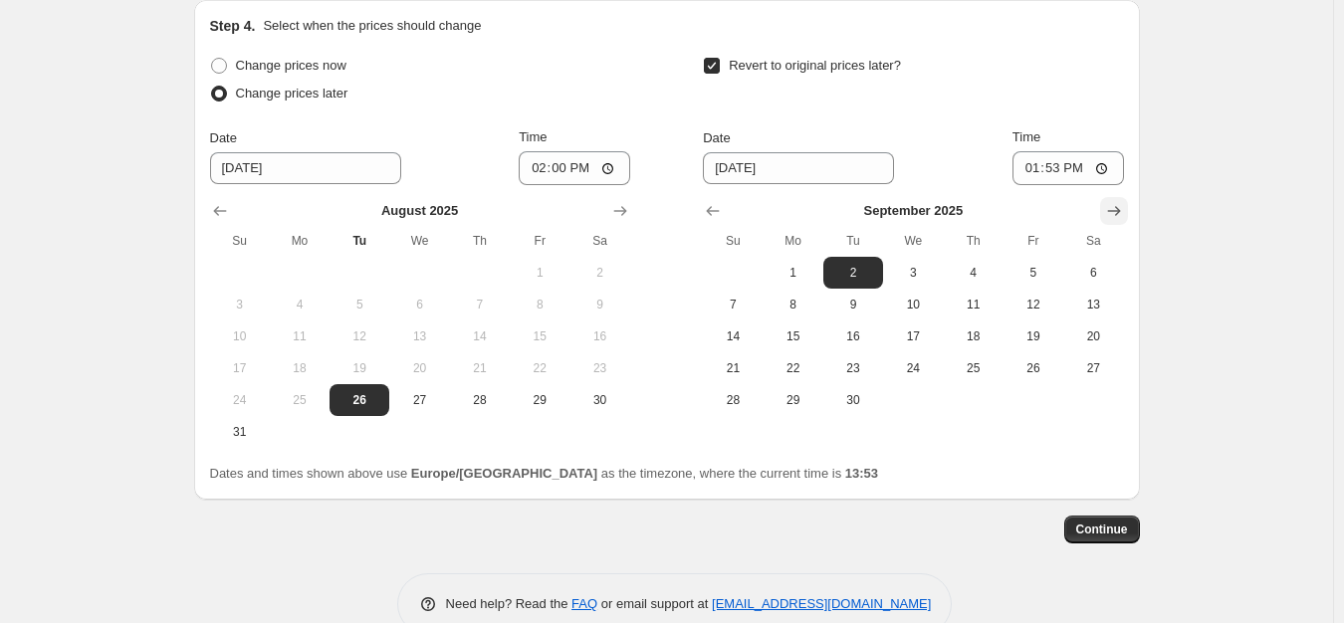
click at [1116, 214] on icon "Show next month, October 2025" at bounding box center [1114, 211] width 20 height 20
click at [933, 279] on span "1" at bounding box center [913, 273] width 44 height 16
type input "[DATE]"
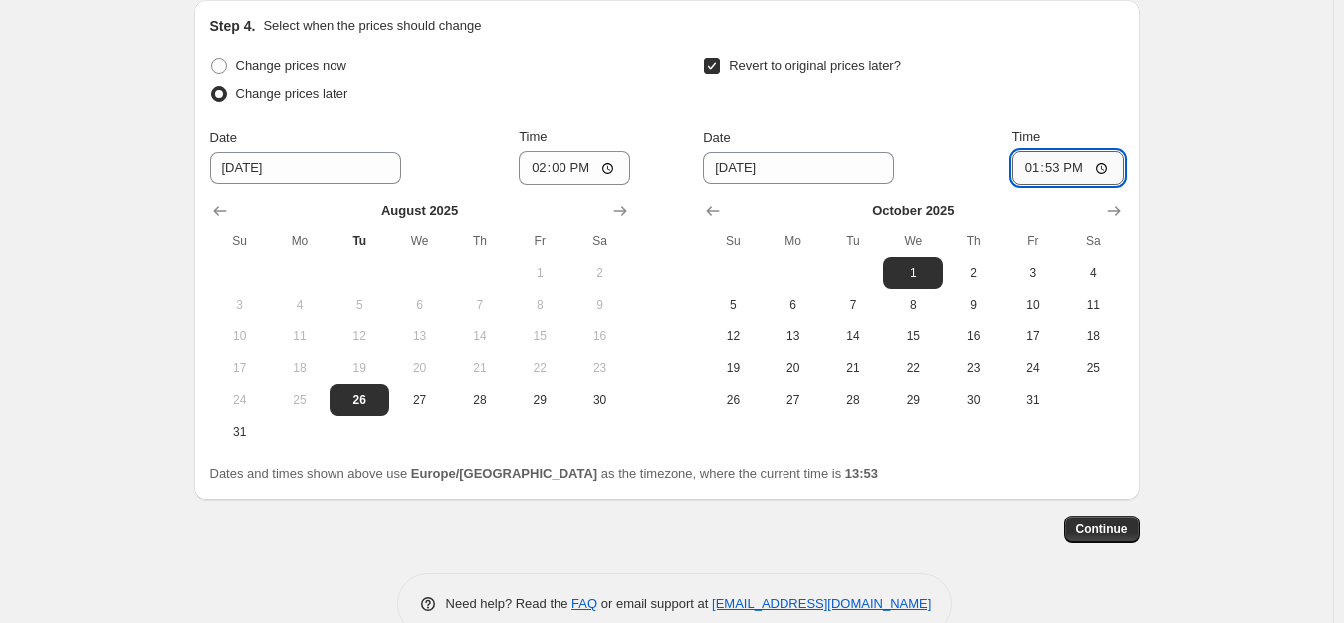
click at [1059, 172] on input "13:53" at bounding box center [1069, 168] width 112 height 34
type input "23:59"
click at [1088, 529] on span "Continue" at bounding box center [1102, 530] width 52 height 16
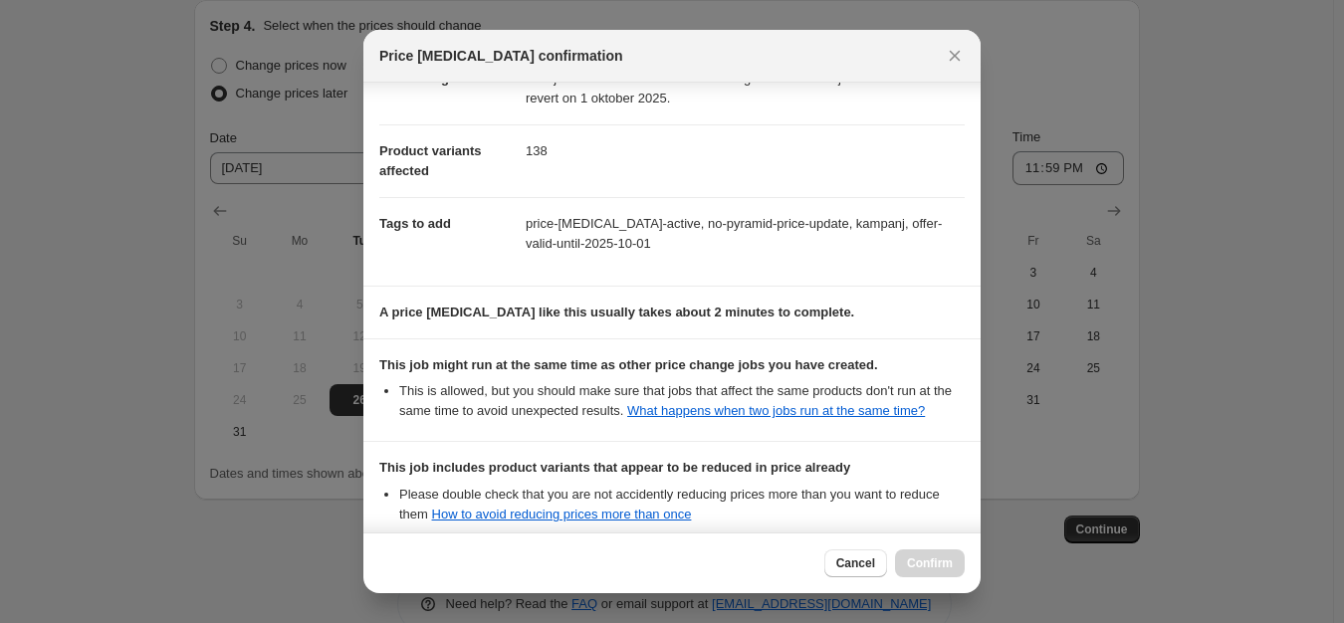
scroll to position [196, 0]
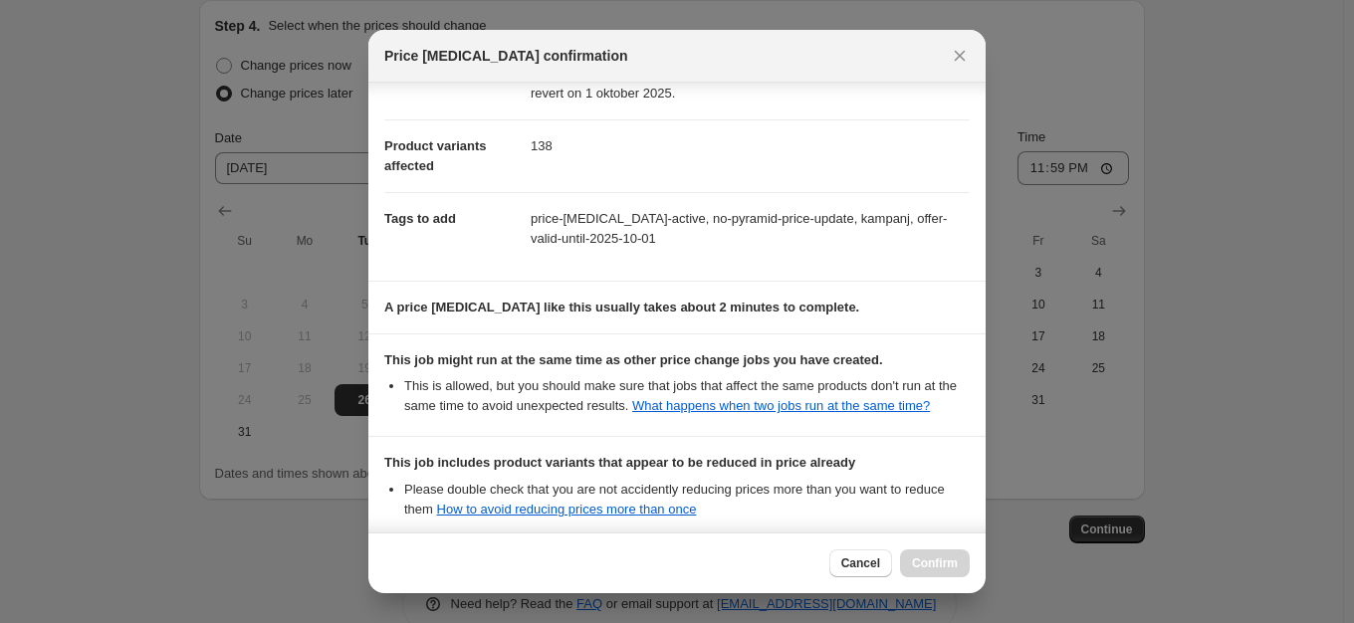
select select "percentage"
select select "product_status"
select select "vendor"
select select "tag"
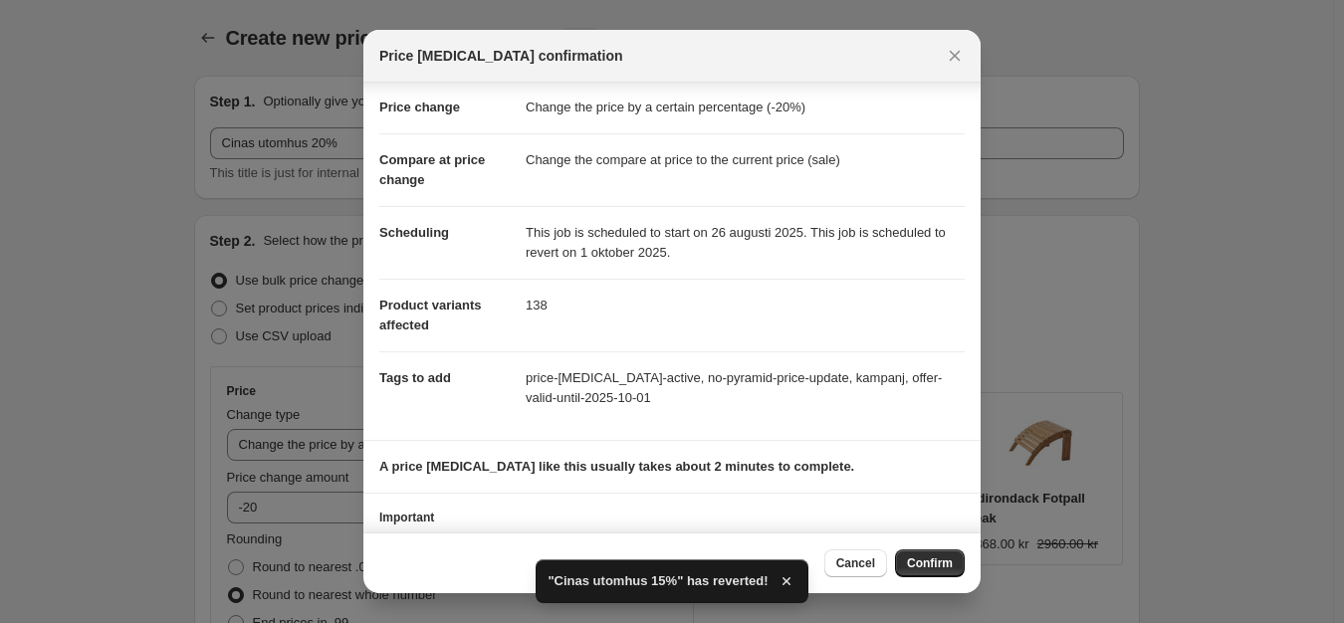
scroll to position [100, 0]
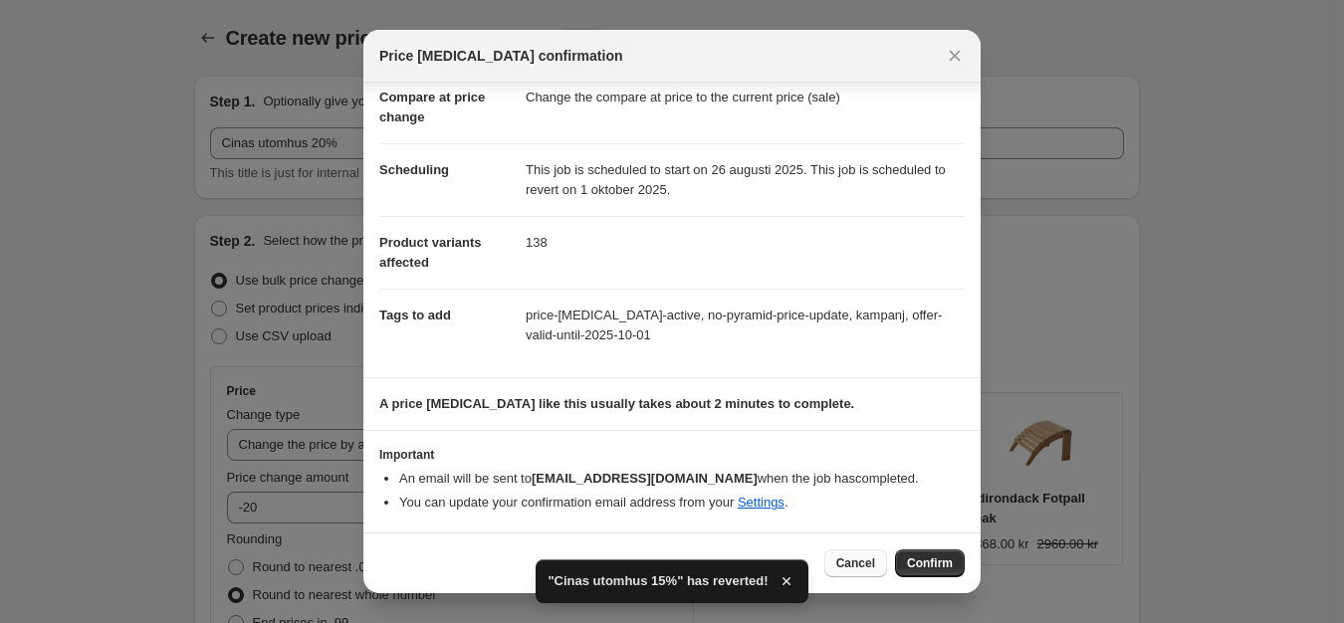
click at [854, 567] on span "Cancel" at bounding box center [855, 564] width 39 height 16
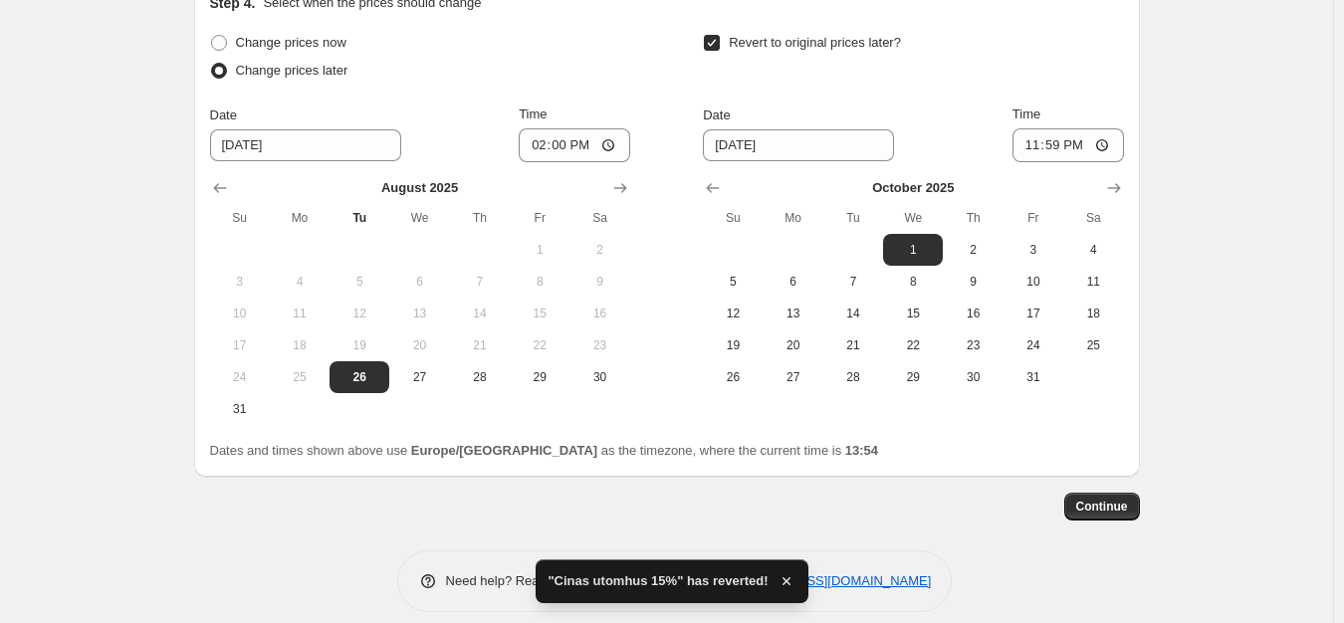
scroll to position [2096, 0]
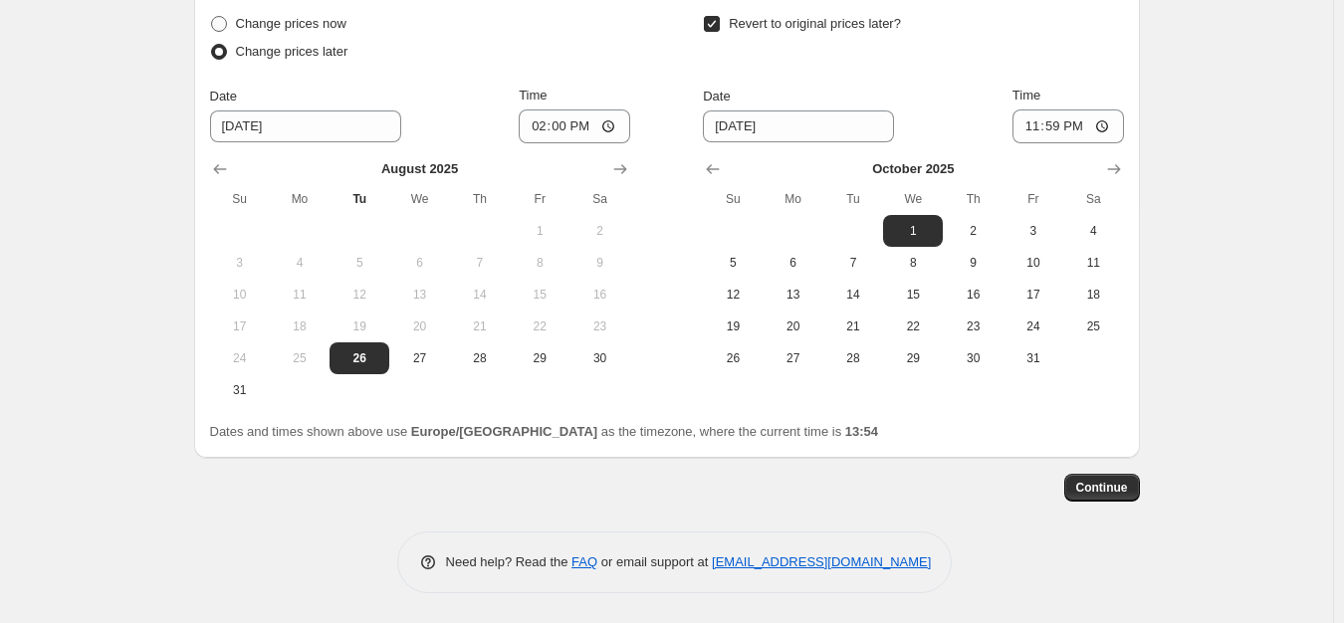
click at [305, 23] on span "Change prices now" at bounding box center [291, 23] width 111 height 15
click at [212, 17] on input "Change prices now" at bounding box center [211, 16] width 1 height 1
radio input "true"
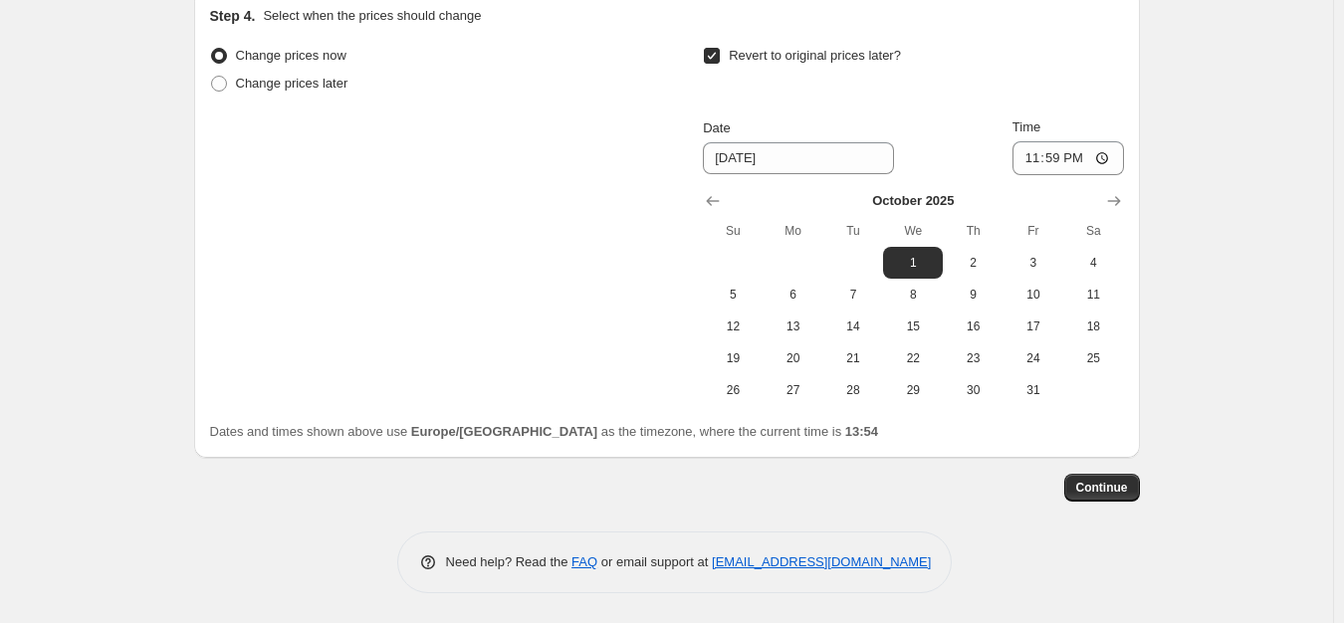
scroll to position [2064, 0]
click at [1094, 482] on span "Continue" at bounding box center [1102, 488] width 52 height 16
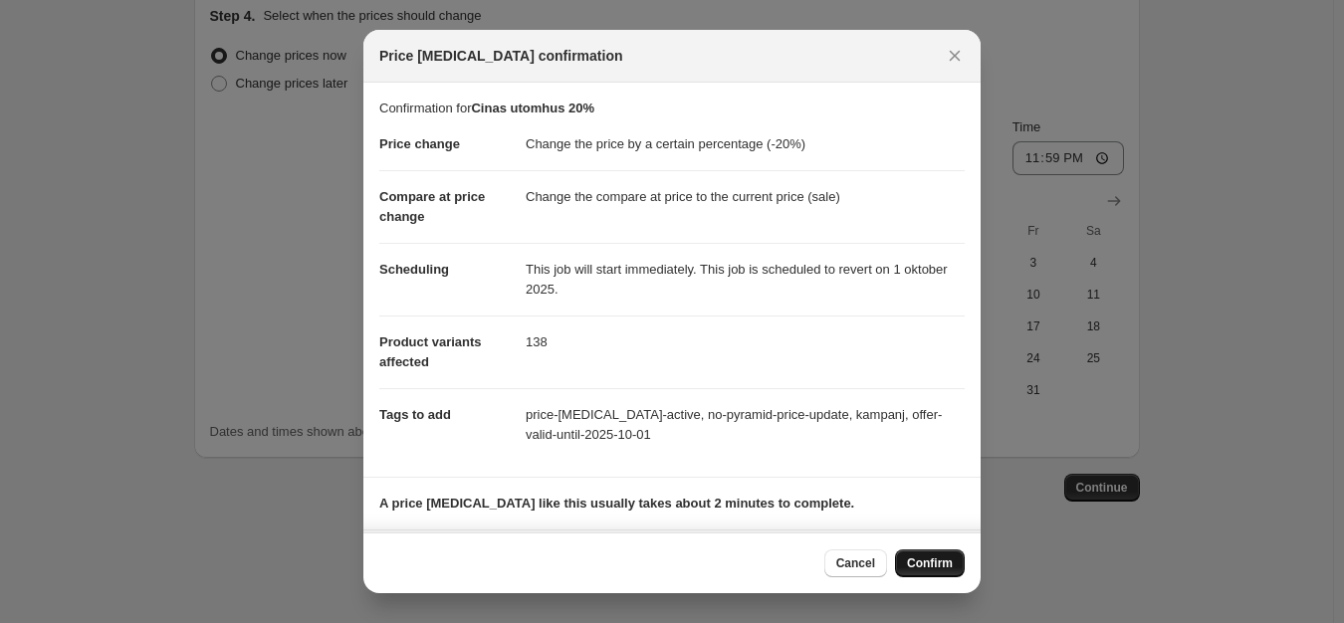
click at [934, 561] on span "Confirm" at bounding box center [930, 564] width 46 height 16
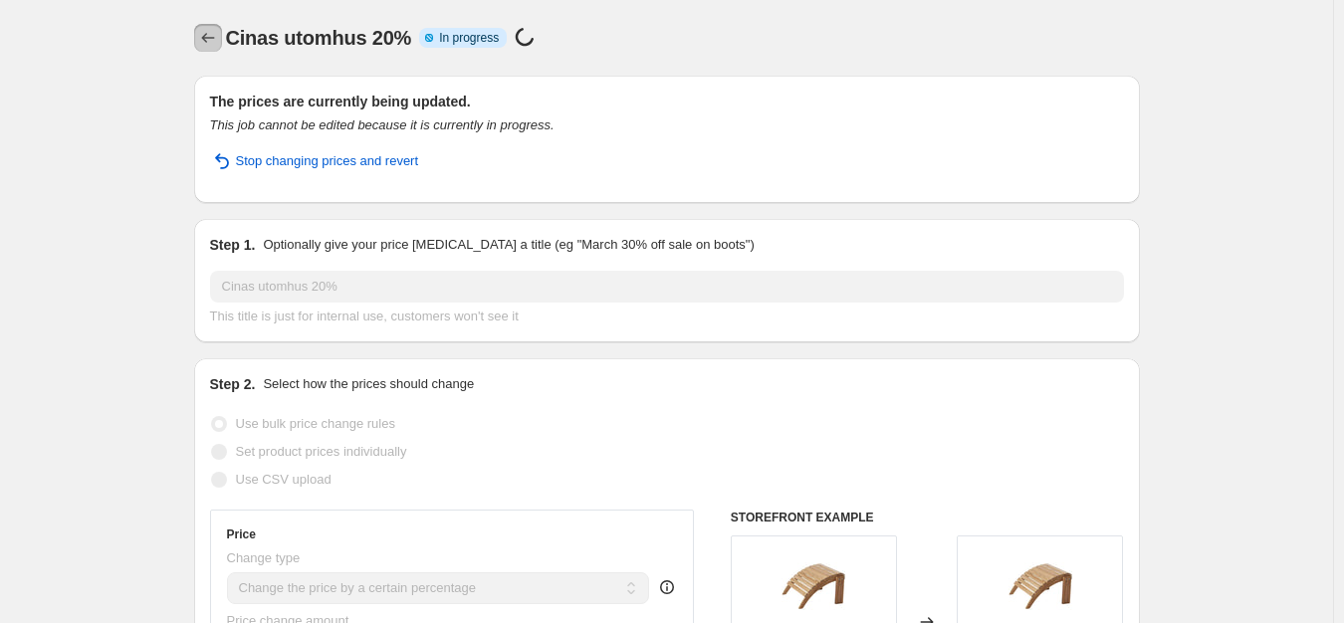
click at [214, 41] on icon "Price change jobs" at bounding box center [208, 38] width 20 height 20
